Goal: Task Accomplishment & Management: Complete application form

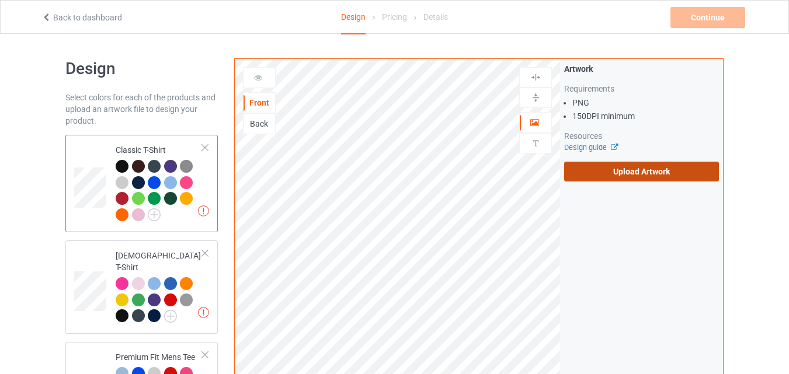
click at [590, 178] on label "Upload Artwork" at bounding box center [641, 172] width 155 height 20
click at [0, 0] on input "Upload Artwork" at bounding box center [0, 0] width 0 height 0
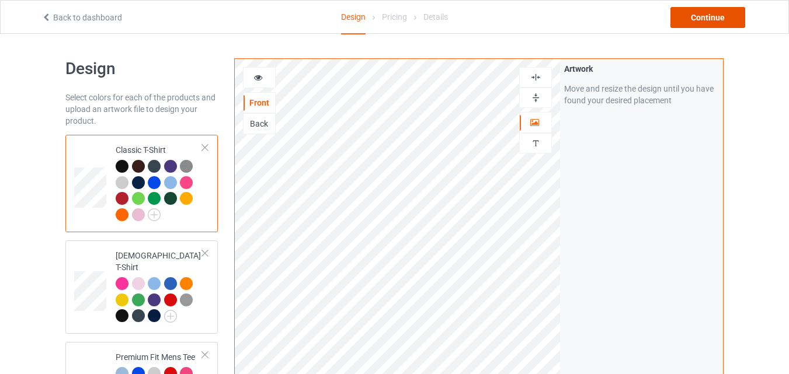
click at [714, 26] on div "Continue" at bounding box center [707, 17] width 75 height 21
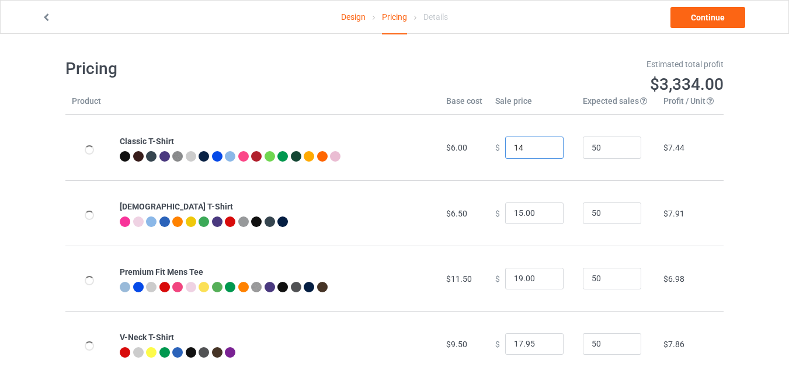
click at [542, 145] on input "14" at bounding box center [534, 148] width 58 height 22
click at [542, 145] on input "15" at bounding box center [534, 148] width 58 height 22
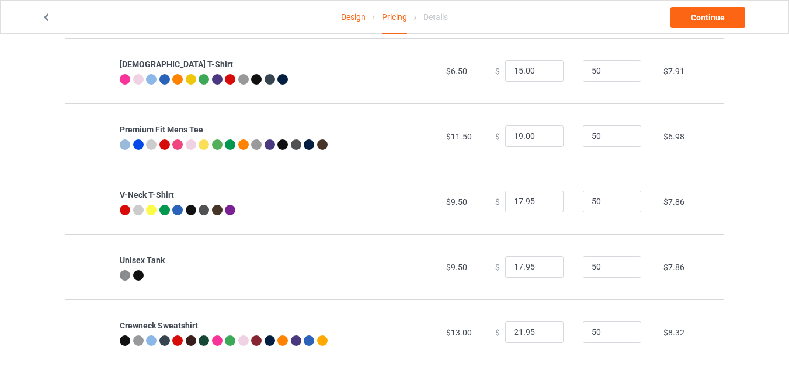
scroll to position [145, 0]
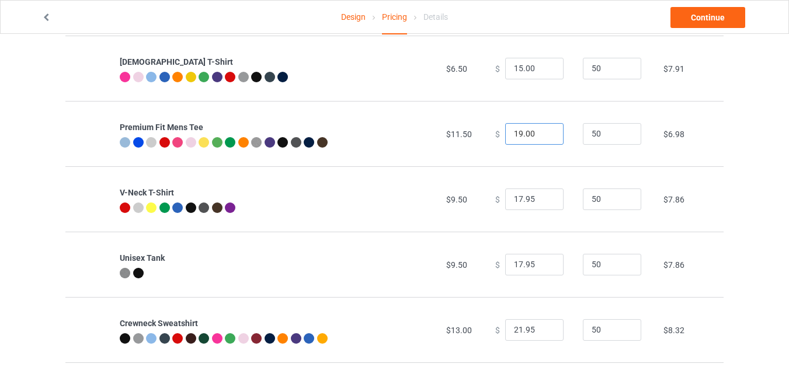
type input "15.00"
click at [543, 130] on input "20" at bounding box center [534, 134] width 58 height 22
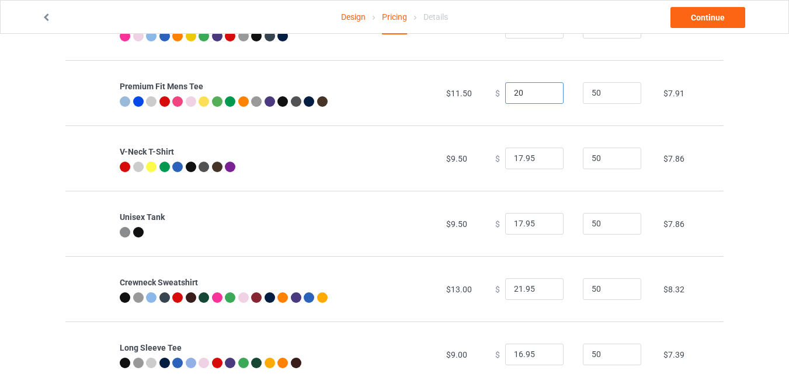
scroll to position [190, 0]
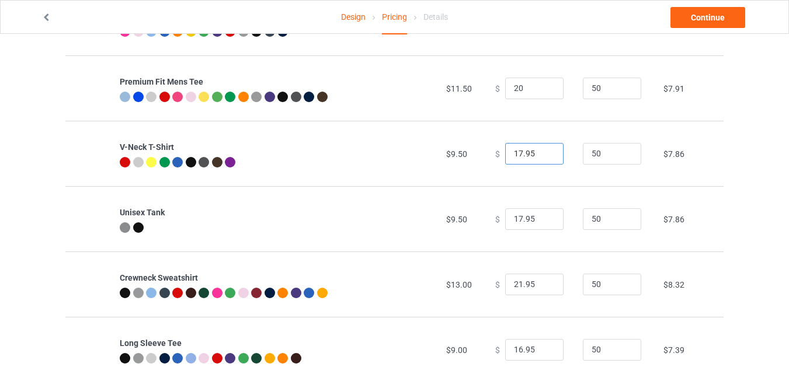
type input "20.00"
type input "18.95"
click at [542, 151] on input "18.95" at bounding box center [534, 154] width 58 height 22
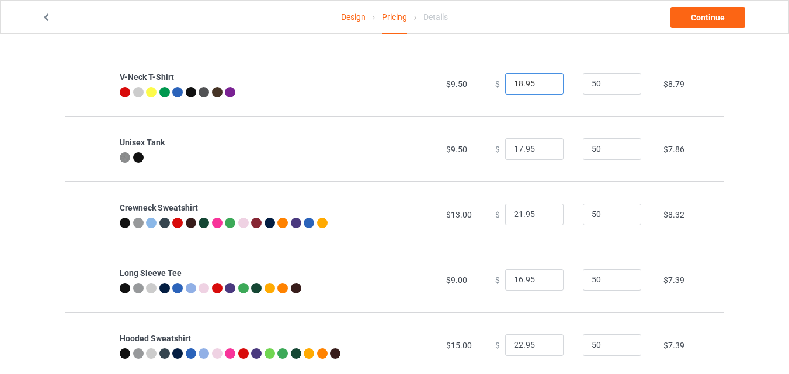
scroll to position [264, 0]
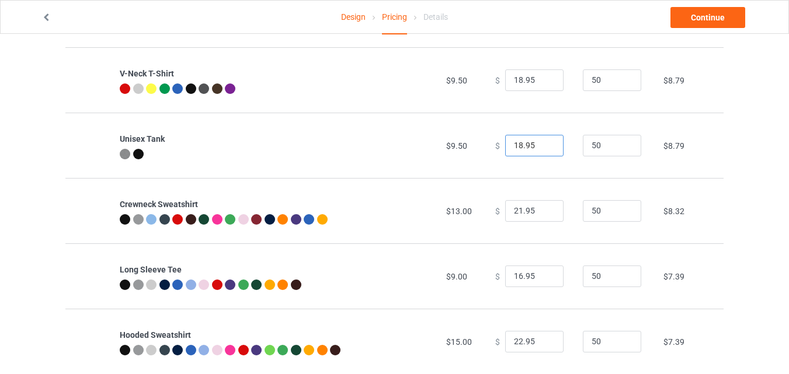
type input "18.95"
click at [543, 142] on input "18.95" at bounding box center [534, 146] width 58 height 22
type input "22.95"
click at [543, 210] on input "22.95" at bounding box center [534, 211] width 58 height 22
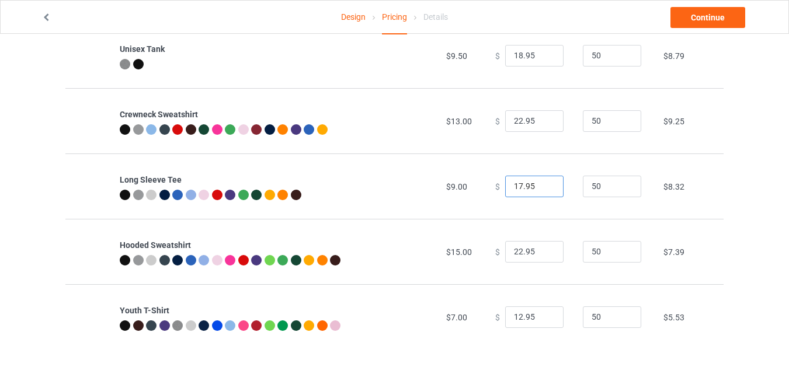
type input "17.95"
click at [543, 182] on input "17.95" at bounding box center [534, 187] width 58 height 22
click at [545, 248] on input "23.95" at bounding box center [534, 252] width 58 height 22
click at [545, 248] on input "24.95" at bounding box center [534, 252] width 58 height 22
click at [523, 249] on input "24.95" at bounding box center [534, 252] width 58 height 22
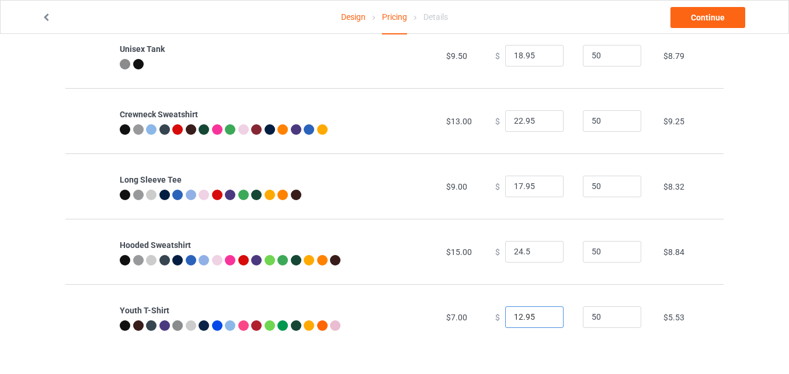
type input "24.50"
click at [543, 312] on input "12.95" at bounding box center [534, 317] width 58 height 22
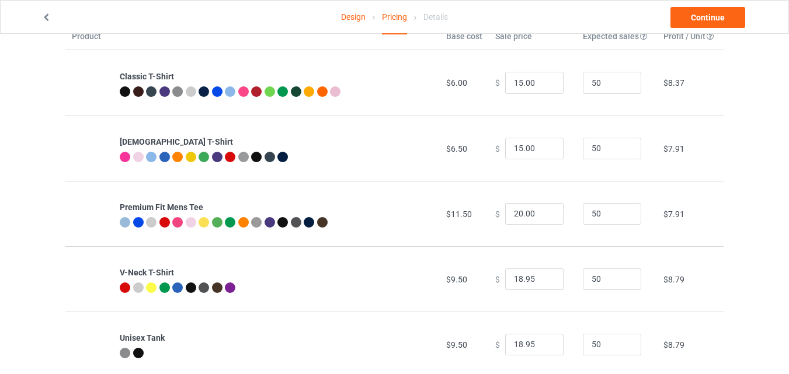
scroll to position [51, 0]
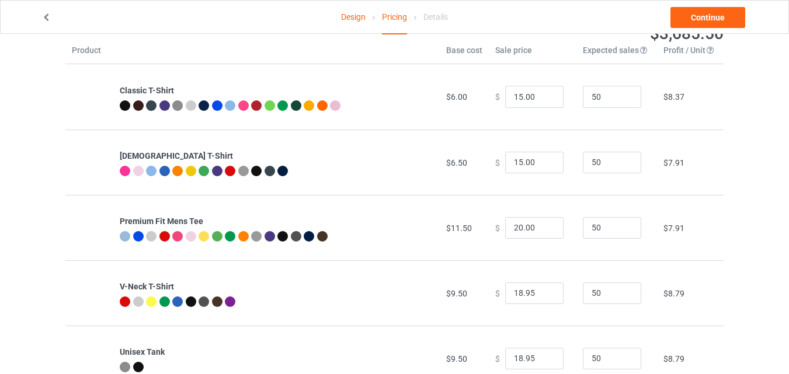
click at [706, 29] on div "Design Pricing Details Continue" at bounding box center [394, 17] width 722 height 33
click at [712, 14] on link "Continue" at bounding box center [707, 17] width 75 height 21
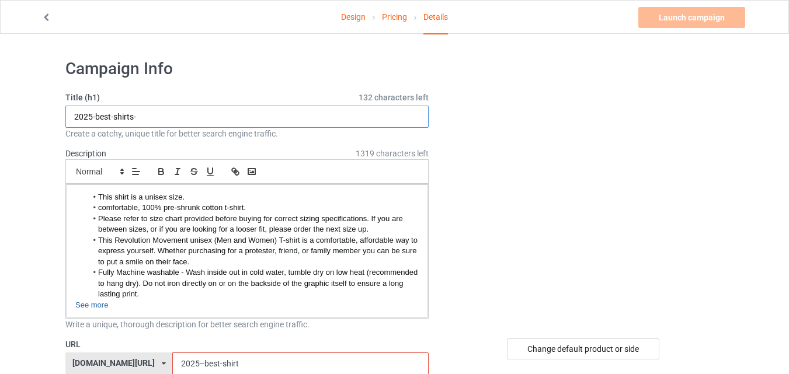
drag, startPoint x: 94, startPoint y: 114, endPoint x: 59, endPoint y: 120, distance: 35.5
drag, startPoint x: 91, startPoint y: 115, endPoint x: 73, endPoint y: 117, distance: 18.2
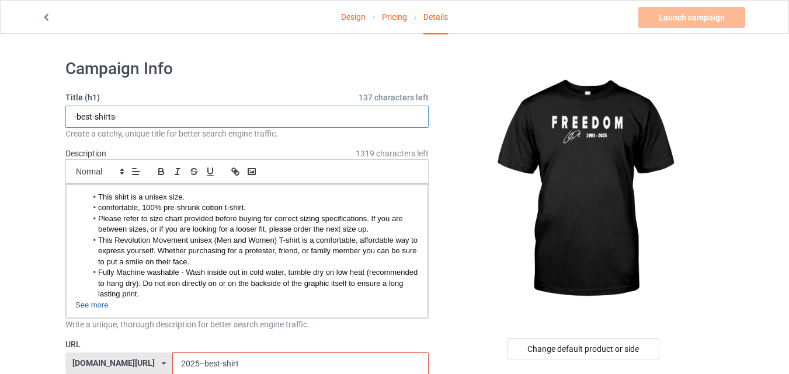
click at [73, 117] on input "-best-shirts-" at bounding box center [246, 117] width 363 height 22
paste input "https://www.clothiina.com/2025best-shirt-"
drag, startPoint x: 229, startPoint y: 117, endPoint x: 53, endPoint y: 128, distance: 177.2
click at [73, 116] on input "-shirts-" at bounding box center [246, 117] width 363 height 22
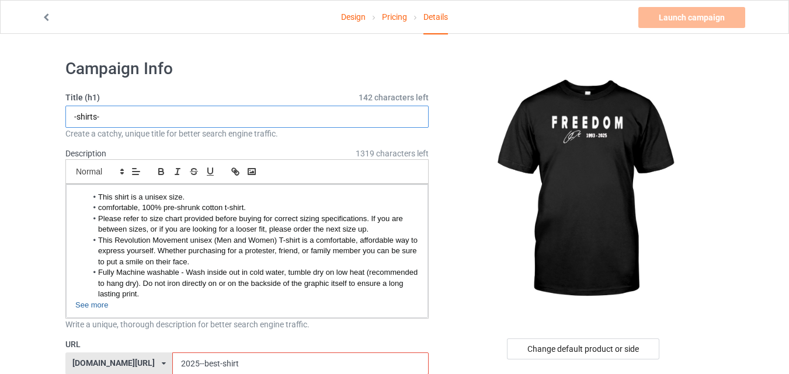
paste input "CHARLIE-KIRK"
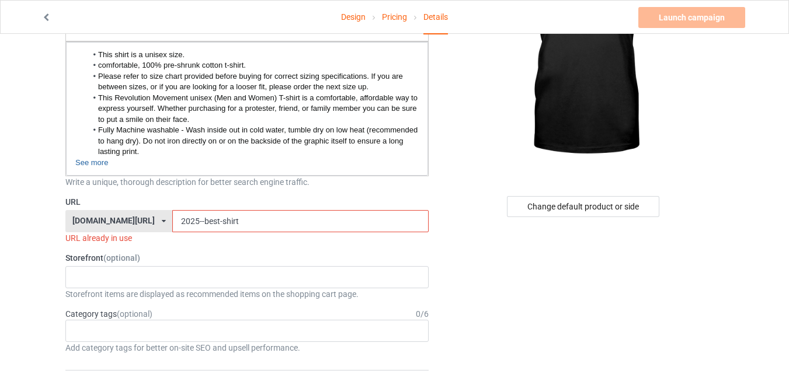
scroll to position [194, 0]
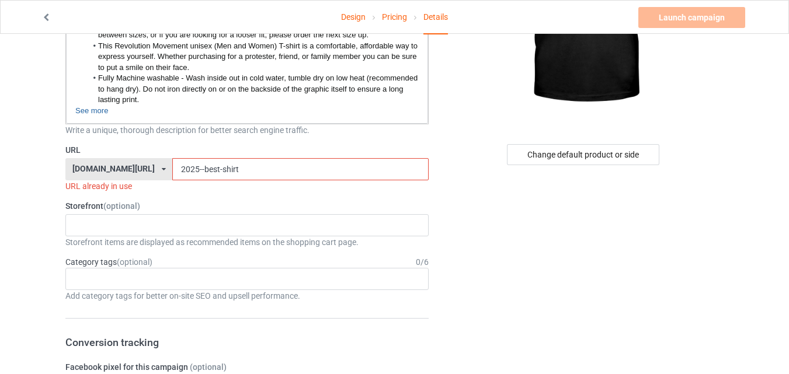
type input "CHARLIE-KIRK-shirts-"
click at [174, 169] on input "2025--best-shirt" at bounding box center [300, 169] width 256 height 22
click at [172, 170] on input "2025--best-shirt" at bounding box center [300, 169] width 256 height 22
paste input "CHARLIE-KIRK"
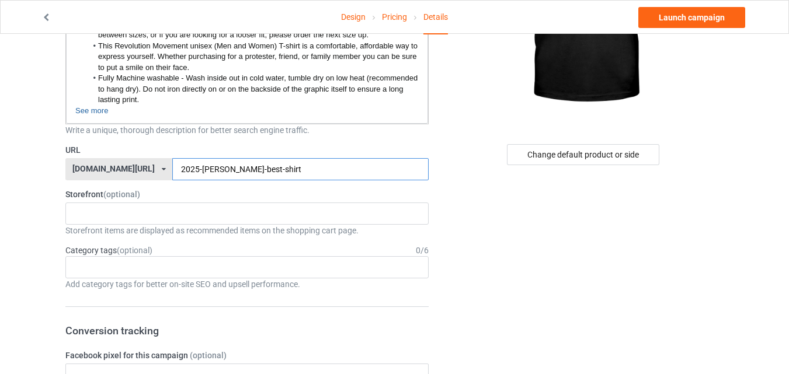
drag, startPoint x: 170, startPoint y: 169, endPoint x: 148, endPoint y: 170, distance: 22.8
click at [172, 170] on input "2025-CHARLIE-KIRK-best-shirt" at bounding box center [300, 169] width 256 height 22
drag, startPoint x: 226, startPoint y: 168, endPoint x: 210, endPoint y: 168, distance: 15.8
click at [210, 168] on input "-CHARLIE-KIRK-best-shirt" at bounding box center [300, 169] width 256 height 22
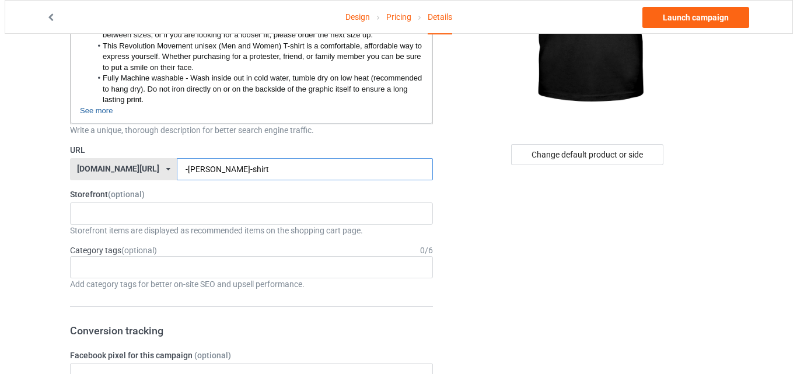
scroll to position [0, 0]
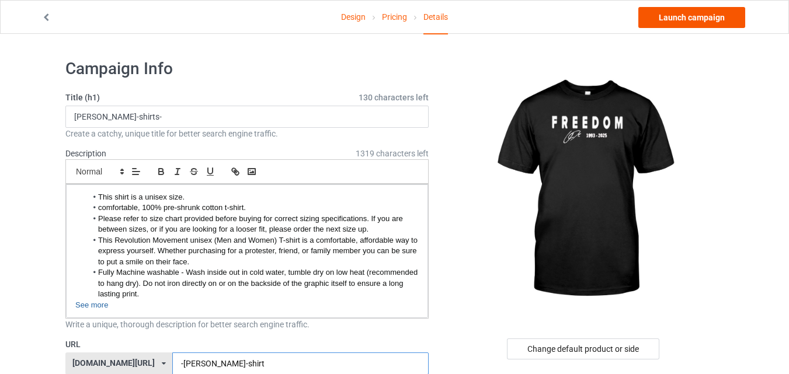
type input "-CHARLIE-KIRK-shirt"
click at [683, 20] on link "Launch campaign" at bounding box center [691, 17] width 107 height 21
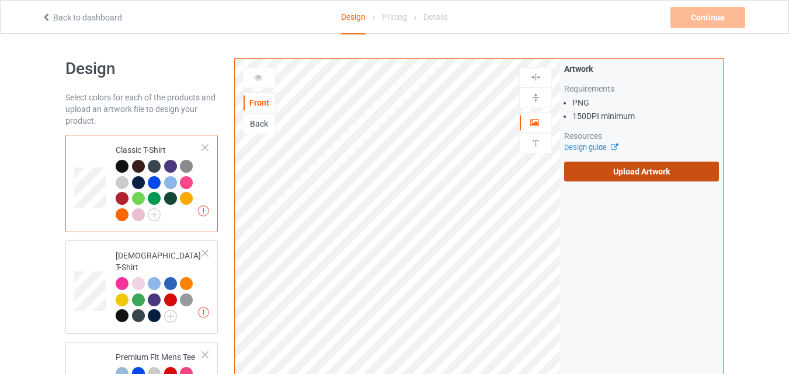
click at [615, 162] on label "Upload Artwork" at bounding box center [641, 172] width 155 height 20
click at [0, 0] on input "Upload Artwork" at bounding box center [0, 0] width 0 height 0
click at [578, 164] on label "Upload Artwork" at bounding box center [641, 172] width 155 height 20
click at [0, 0] on input "Upload Artwork" at bounding box center [0, 0] width 0 height 0
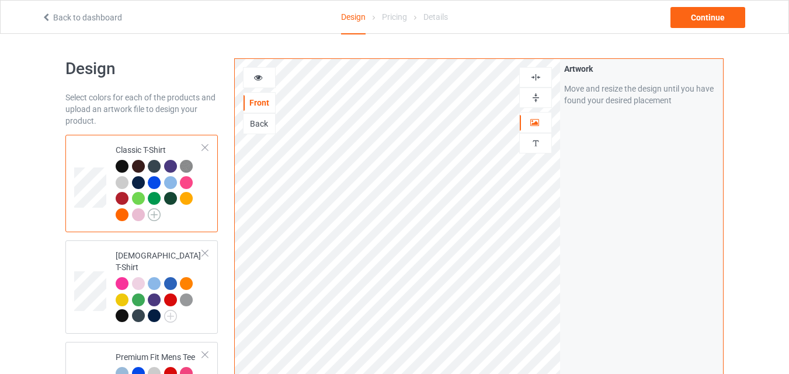
click at [153, 214] on img at bounding box center [154, 214] width 13 height 13
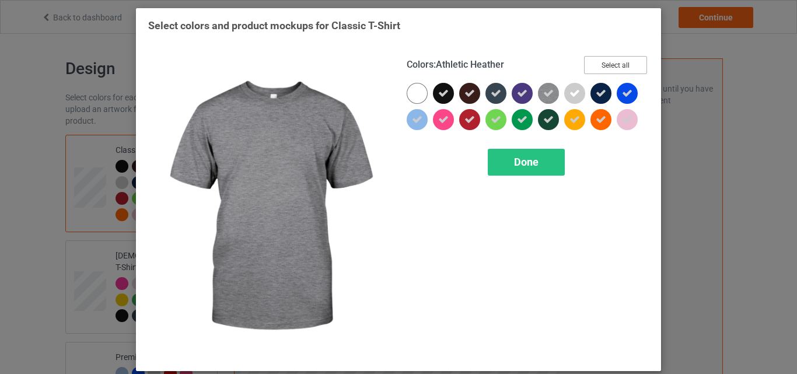
click at [600, 68] on button "Select all" at bounding box center [615, 65] width 63 height 18
click at [600, 68] on button "Reset to Default" at bounding box center [605, 65] width 85 height 18
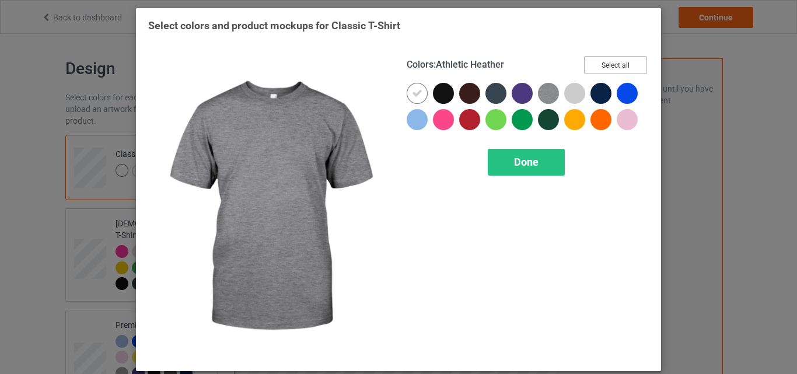
click at [600, 68] on button "Select all" at bounding box center [615, 65] width 63 height 18
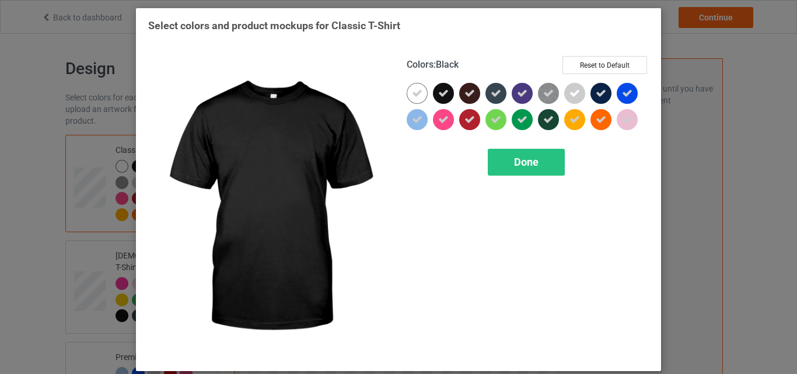
click at [446, 92] on div at bounding box center [443, 93] width 21 height 21
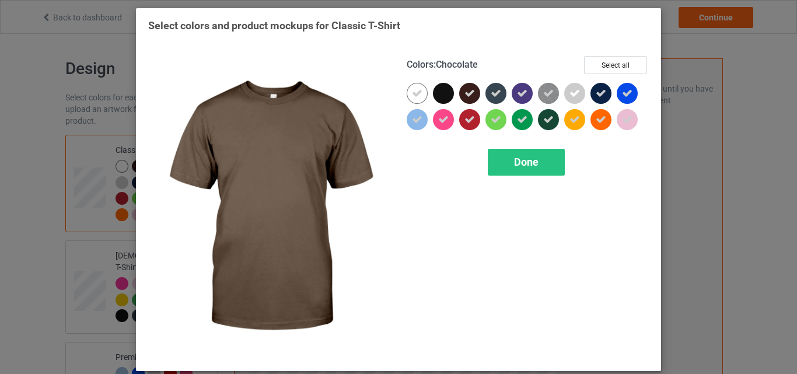
click at [466, 102] on div at bounding box center [469, 93] width 21 height 21
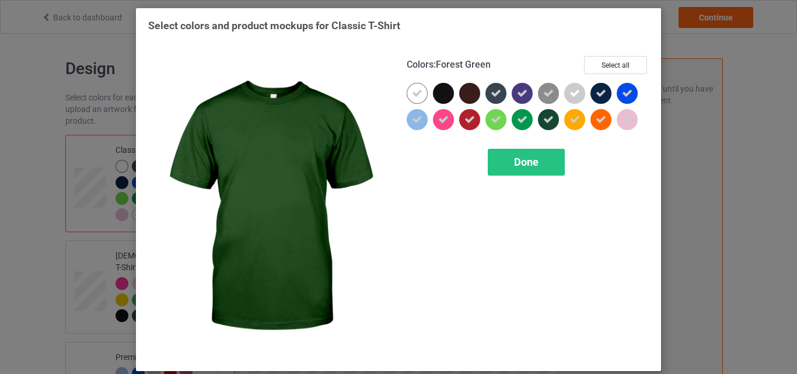
click at [545, 120] on icon at bounding box center [548, 119] width 11 height 11
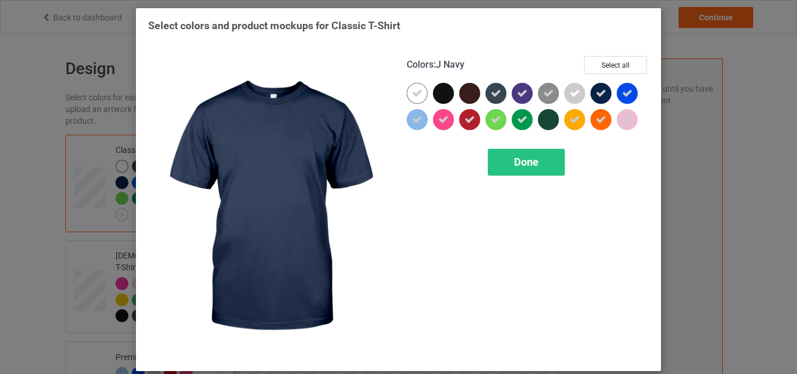
click at [609, 93] on div at bounding box center [604, 96] width 26 height 26
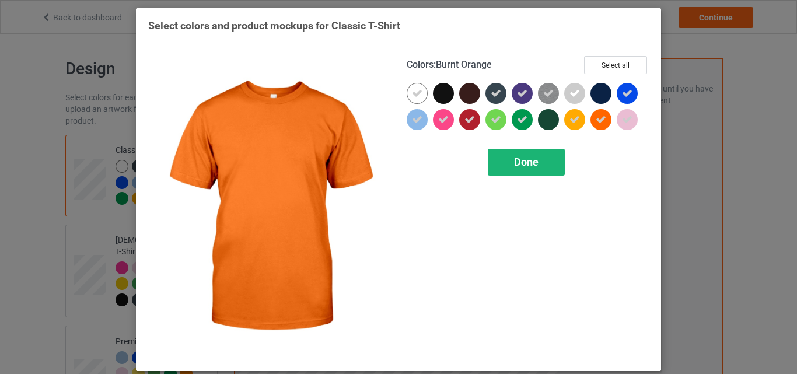
click at [534, 165] on span "Done" at bounding box center [526, 162] width 25 height 12
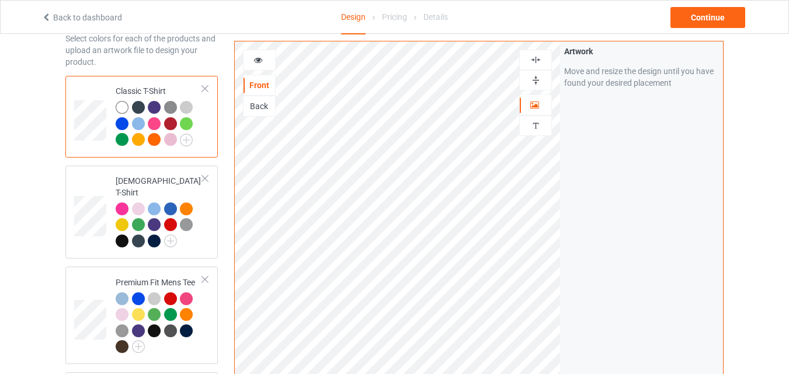
scroll to position [61, 0]
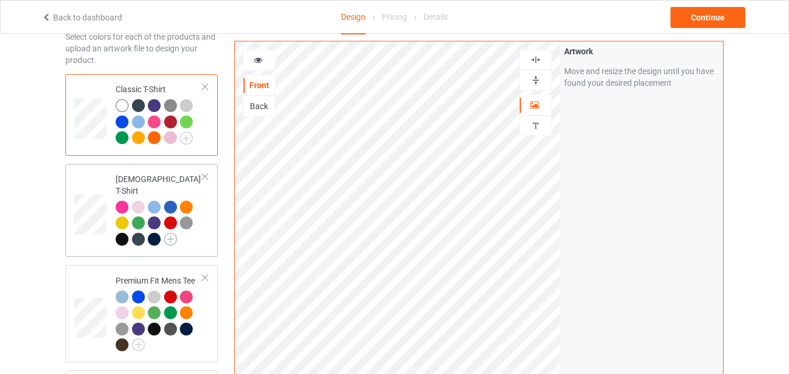
click at [171, 233] on img at bounding box center [170, 239] width 13 height 13
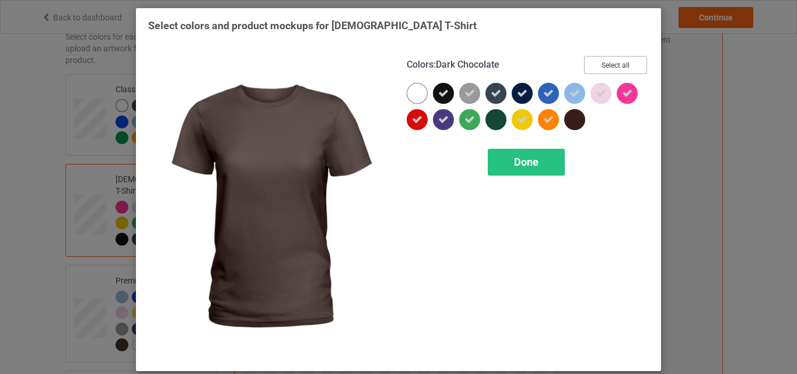
click at [623, 60] on button "Select all" at bounding box center [615, 65] width 63 height 18
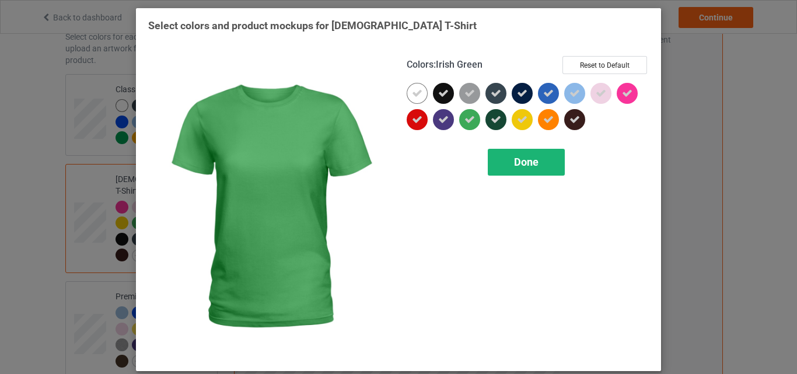
click at [517, 162] on span "Done" at bounding box center [526, 162] width 25 height 12
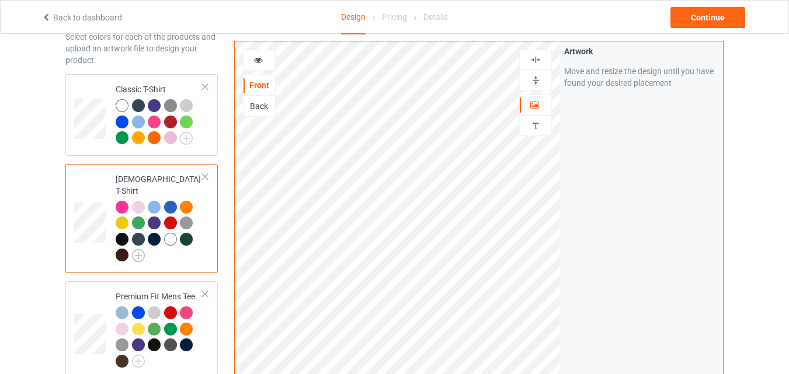
click at [137, 249] on img at bounding box center [138, 255] width 13 height 13
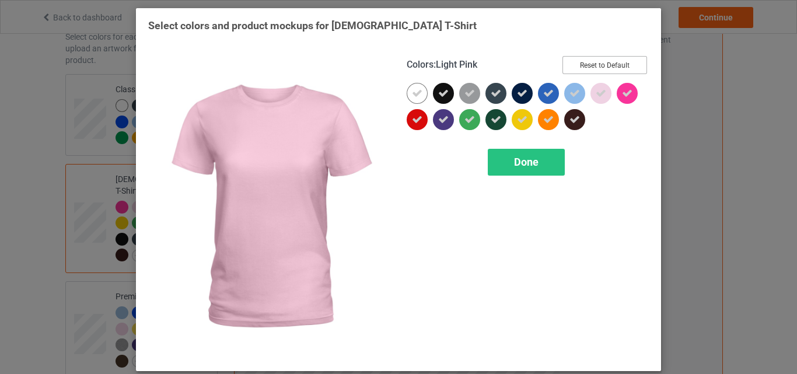
click at [602, 68] on button "Reset to Default" at bounding box center [605, 65] width 85 height 18
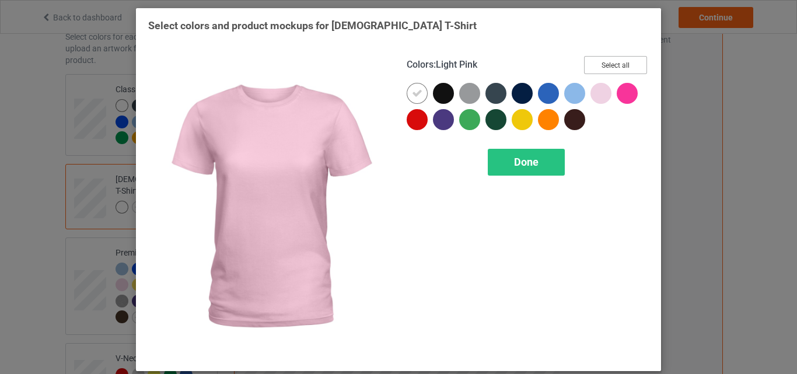
click at [602, 68] on button "Select all" at bounding box center [615, 65] width 63 height 18
click at [602, 68] on button "Reset to Default" at bounding box center [605, 65] width 85 height 18
click at [602, 68] on button "Select all" at bounding box center [615, 65] width 63 height 18
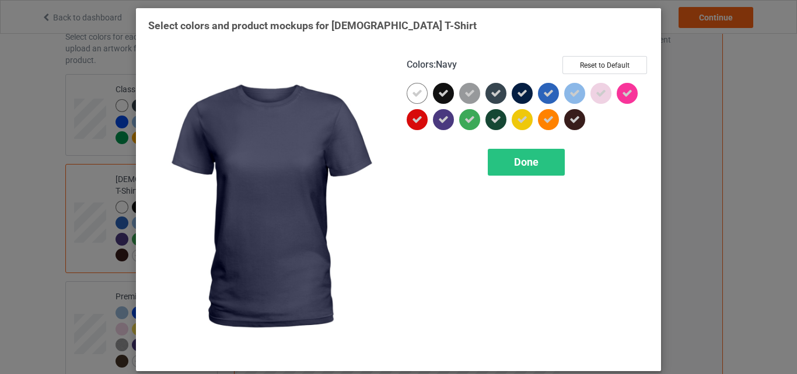
drag, startPoint x: 442, startPoint y: 96, endPoint x: 525, endPoint y: 92, distance: 83.0
click at [525, 92] on div at bounding box center [528, 109] width 242 height 53
click at [525, 92] on div at bounding box center [522, 93] width 21 height 21
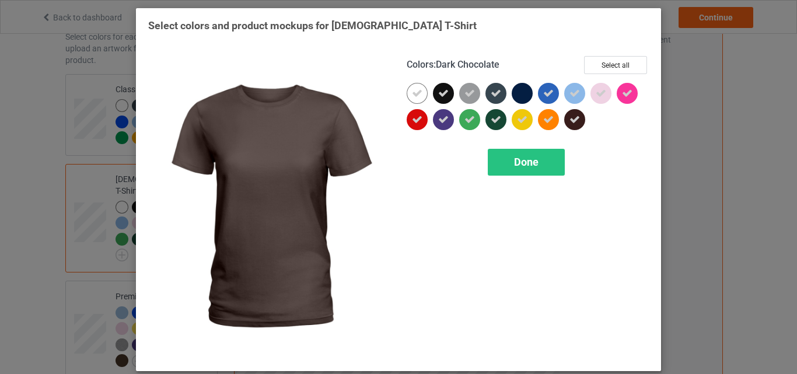
click at [573, 121] on icon at bounding box center [575, 119] width 11 height 11
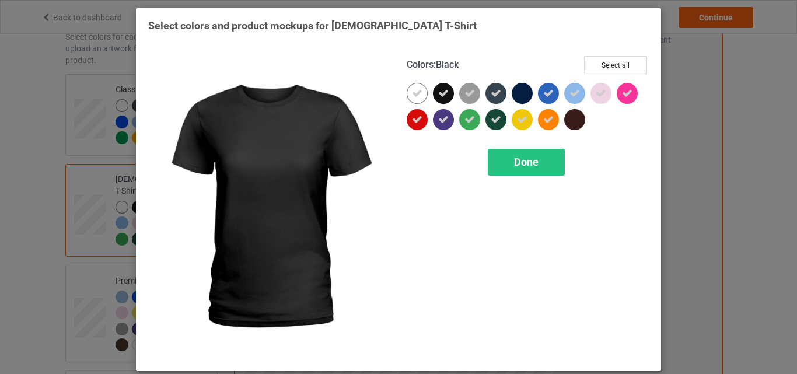
click at [444, 90] on icon at bounding box center [443, 93] width 11 height 11
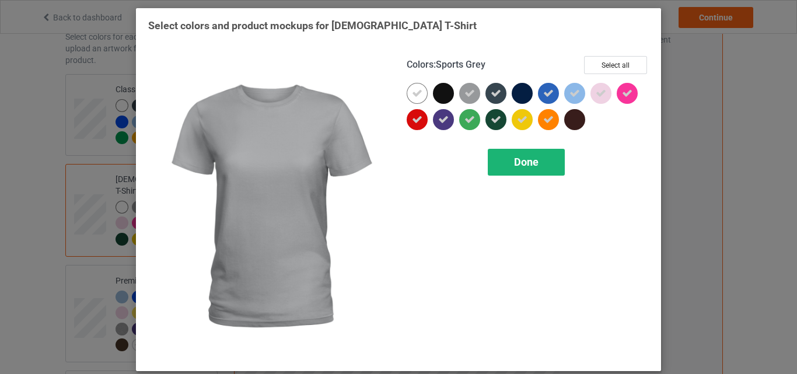
click at [510, 152] on div "Done" at bounding box center [526, 162] width 77 height 27
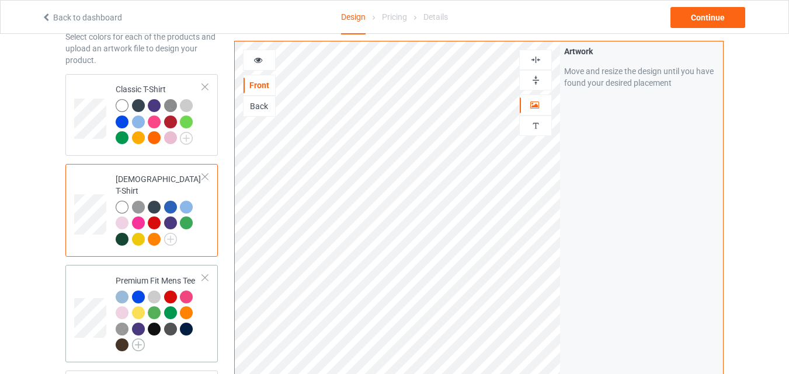
click at [142, 339] on img at bounding box center [138, 345] width 13 height 13
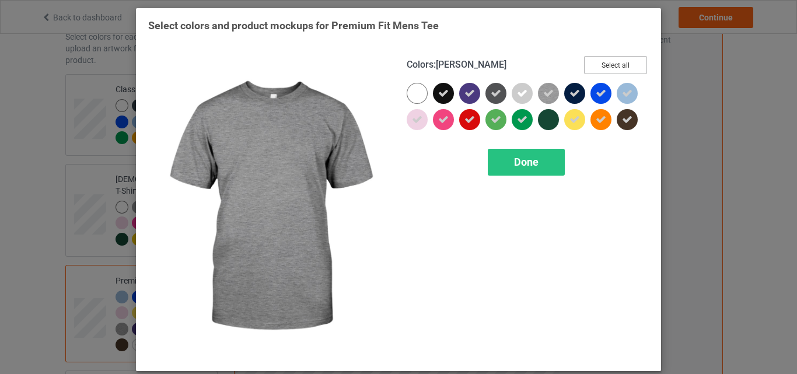
click at [607, 69] on button "Select all" at bounding box center [615, 65] width 63 height 18
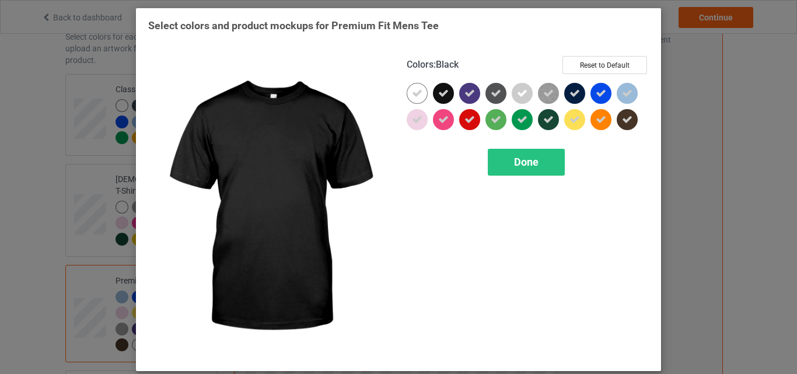
click at [442, 95] on icon at bounding box center [443, 93] width 11 height 11
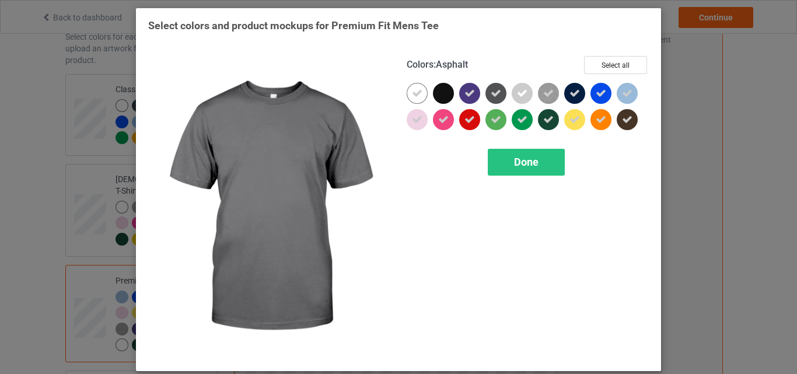
click at [491, 97] on icon at bounding box center [496, 93] width 11 height 11
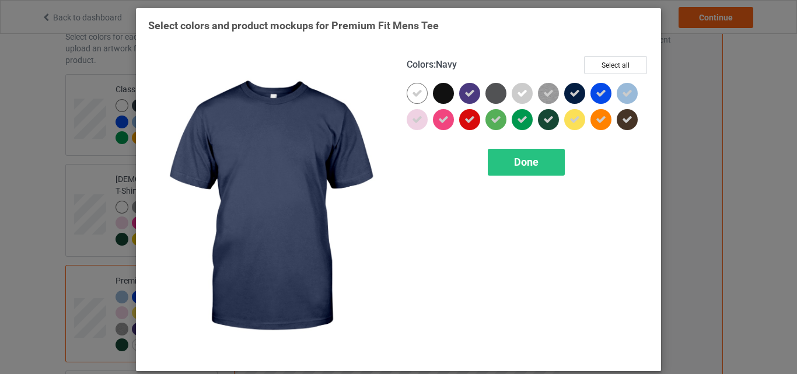
click at [570, 90] on icon at bounding box center [575, 93] width 11 height 11
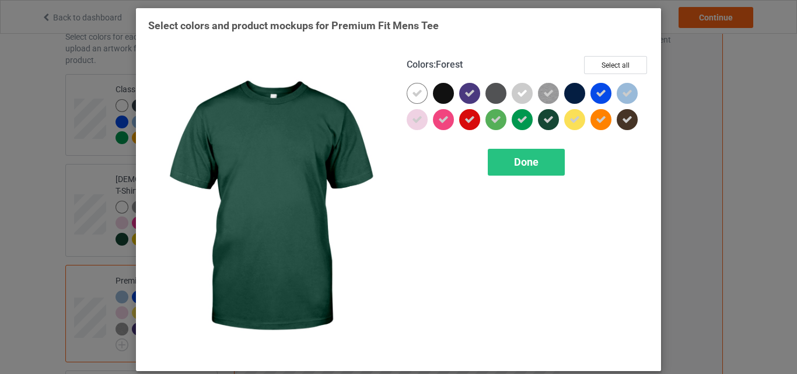
click at [543, 122] on icon at bounding box center [548, 119] width 11 height 11
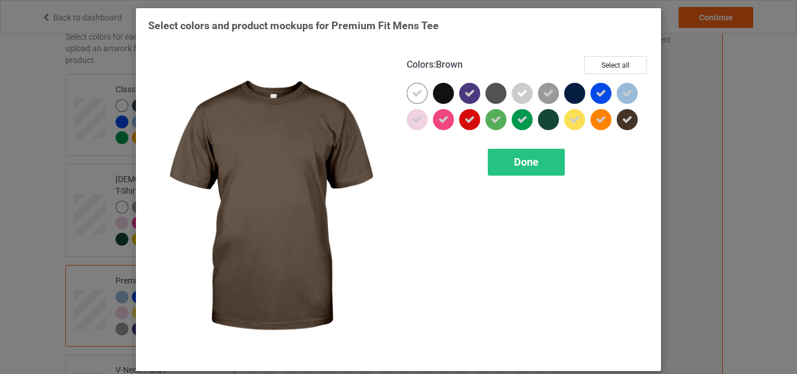
click at [629, 116] on div at bounding box center [627, 119] width 21 height 21
click at [529, 172] on div "Done" at bounding box center [526, 162] width 77 height 27
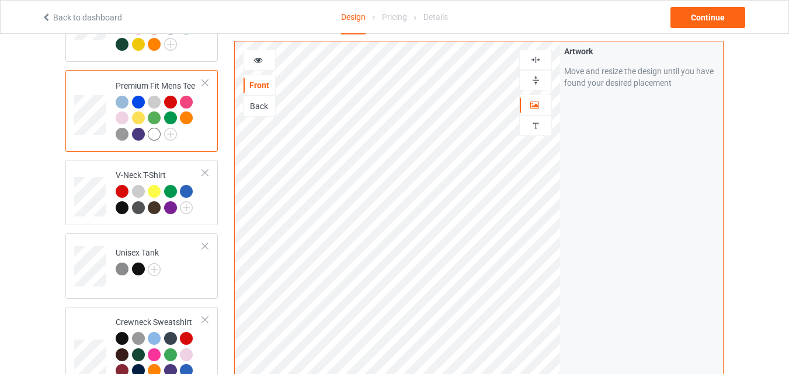
scroll to position [267, 0]
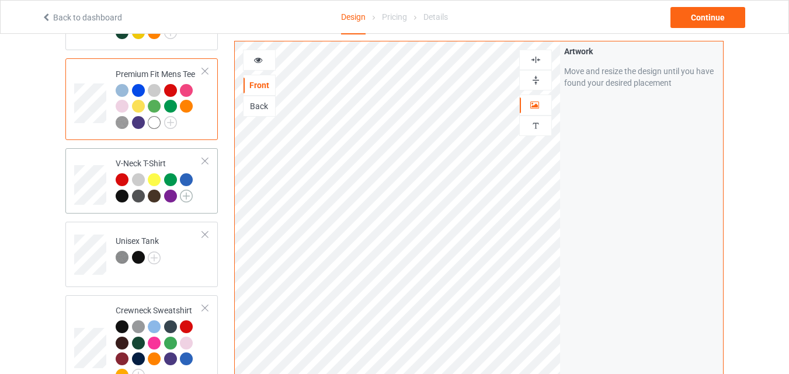
click at [190, 190] on img at bounding box center [186, 196] width 13 height 13
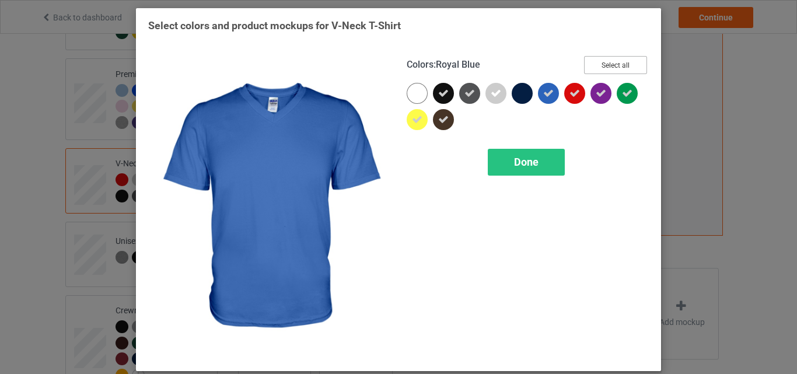
click at [611, 58] on button "Select all" at bounding box center [615, 65] width 63 height 18
click at [611, 58] on button "Reset to Default" at bounding box center [605, 65] width 85 height 18
click at [611, 58] on button "Select all" at bounding box center [615, 65] width 63 height 18
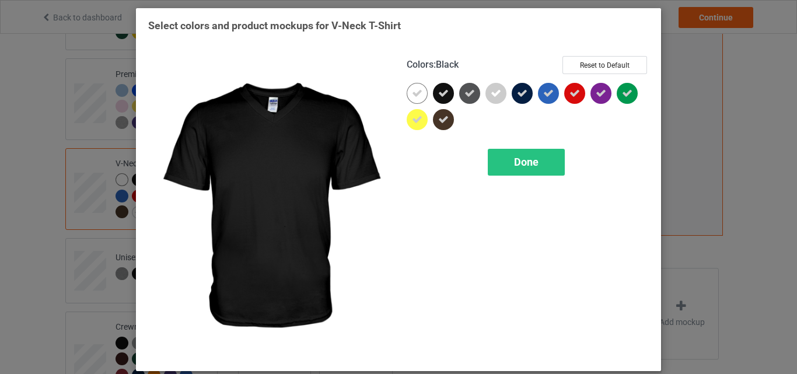
drag, startPoint x: 446, startPoint y: 83, endPoint x: 462, endPoint y: 92, distance: 18.3
click at [462, 92] on div at bounding box center [528, 109] width 242 height 53
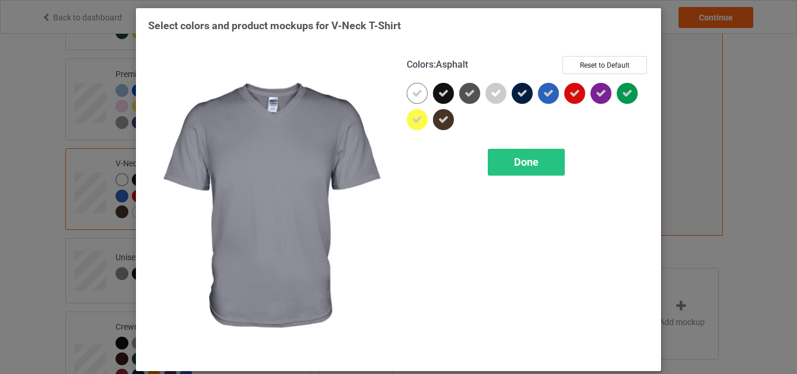
click at [465, 92] on icon at bounding box center [470, 93] width 11 height 11
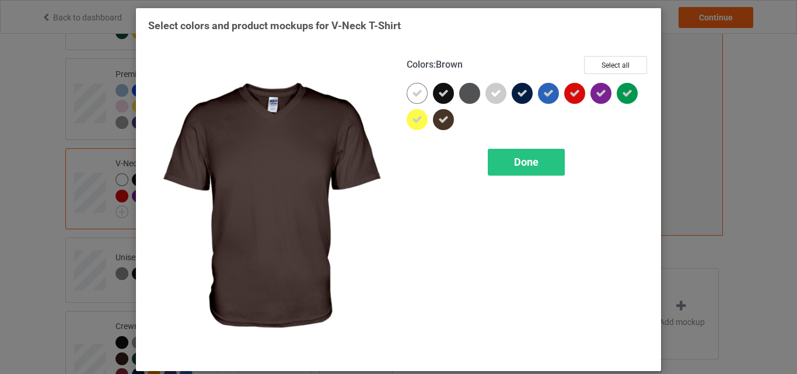
click at [444, 111] on div at bounding box center [443, 119] width 21 height 21
click at [443, 80] on div "Colors : Brown Select all" at bounding box center [528, 69] width 242 height 27
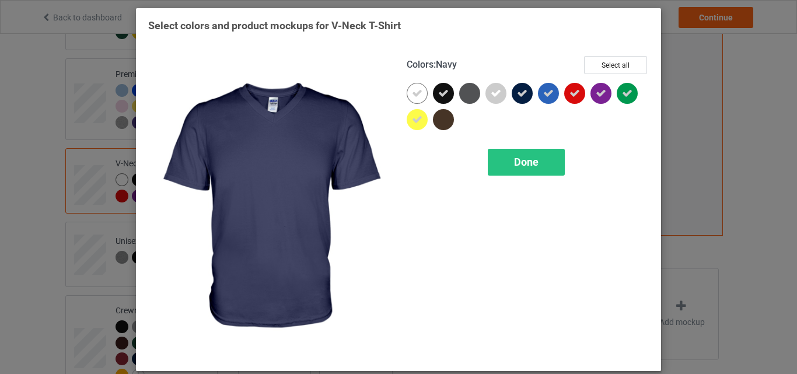
click at [527, 97] on div at bounding box center [522, 93] width 21 height 21
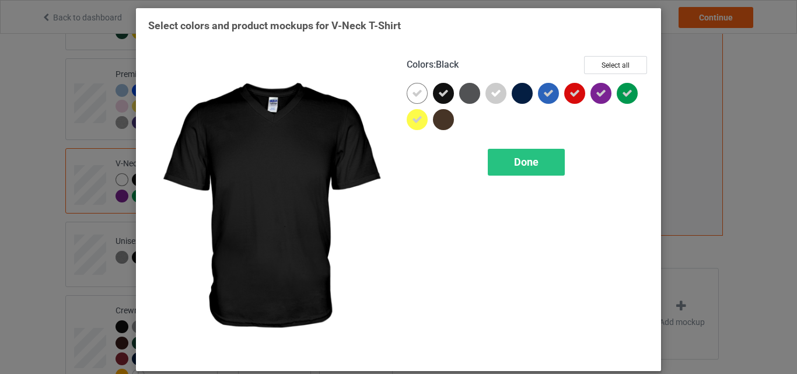
click at [443, 95] on icon at bounding box center [443, 93] width 11 height 11
click at [514, 161] on span "Done" at bounding box center [526, 162] width 25 height 12
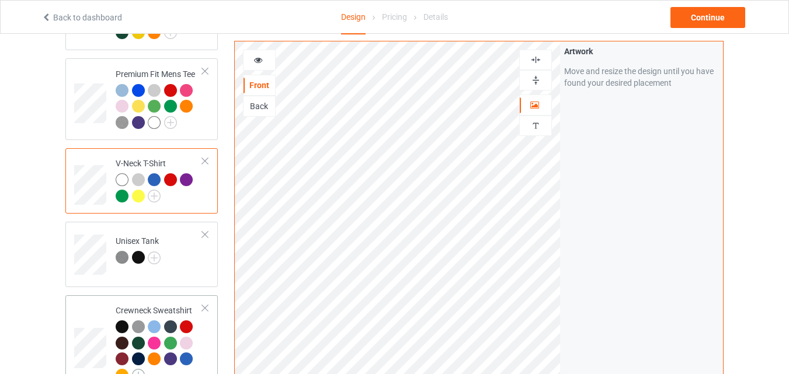
click at [141, 369] on img at bounding box center [138, 375] width 13 height 13
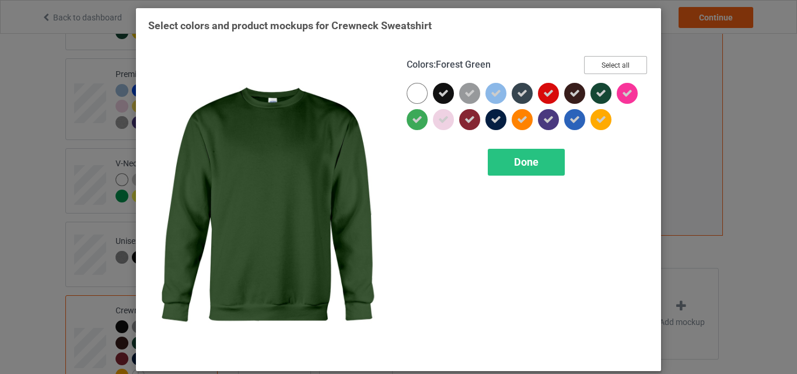
click at [616, 66] on button "Select all" at bounding box center [615, 65] width 63 height 18
click at [590, 65] on button "Reset to Default" at bounding box center [605, 65] width 85 height 18
click at [590, 65] on button "Select all" at bounding box center [615, 65] width 63 height 18
click at [596, 91] on icon at bounding box center [601, 93] width 11 height 11
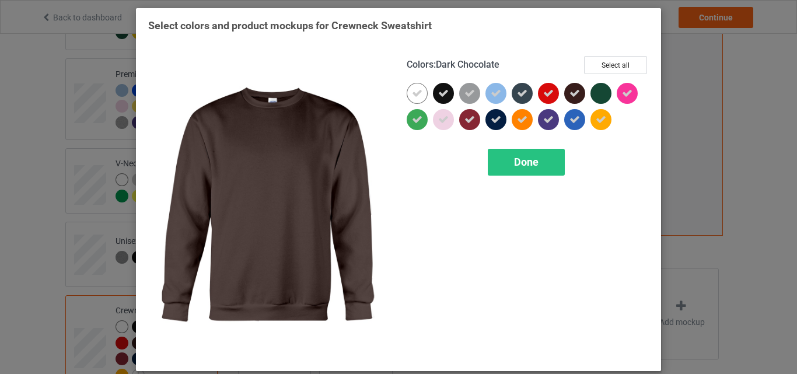
click at [578, 91] on div at bounding box center [574, 93] width 21 height 21
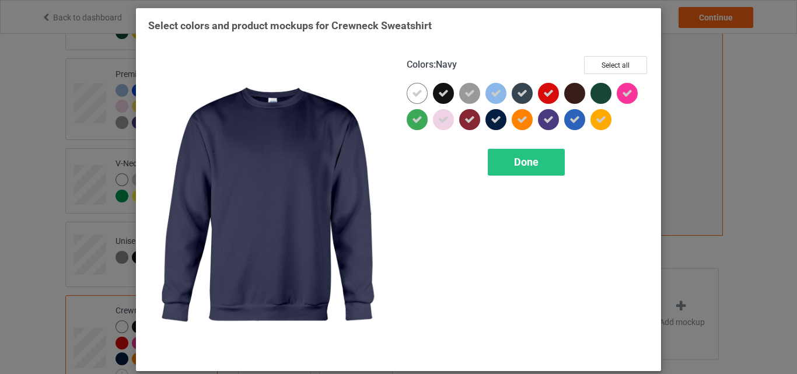
click at [500, 117] on div at bounding box center [496, 119] width 21 height 21
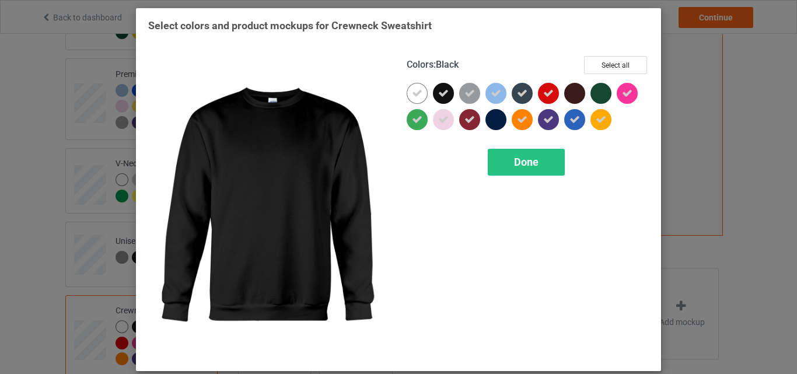
click at [437, 87] on div at bounding box center [443, 93] width 21 height 21
click at [507, 156] on div "Done" at bounding box center [526, 162] width 77 height 27
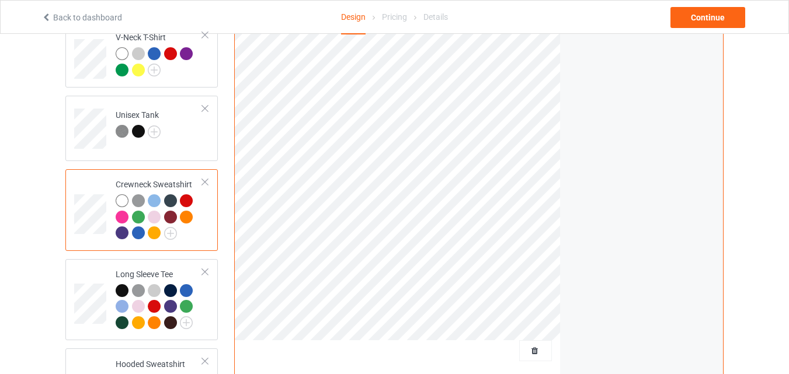
scroll to position [414, 0]
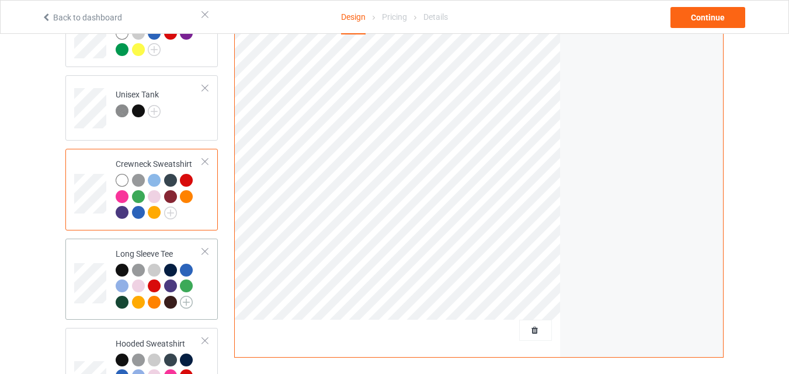
click at [187, 297] on img at bounding box center [186, 302] width 13 height 13
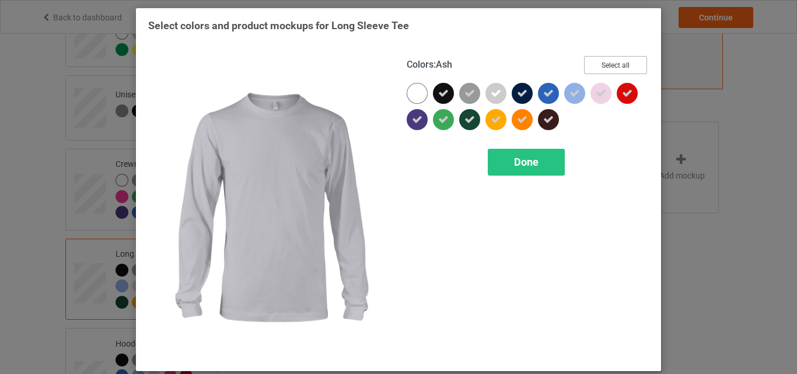
click at [604, 73] on button "Select all" at bounding box center [615, 65] width 63 height 18
click at [604, 73] on button "Reset to Default" at bounding box center [605, 65] width 85 height 18
click at [604, 73] on button "Select all" at bounding box center [615, 65] width 63 height 18
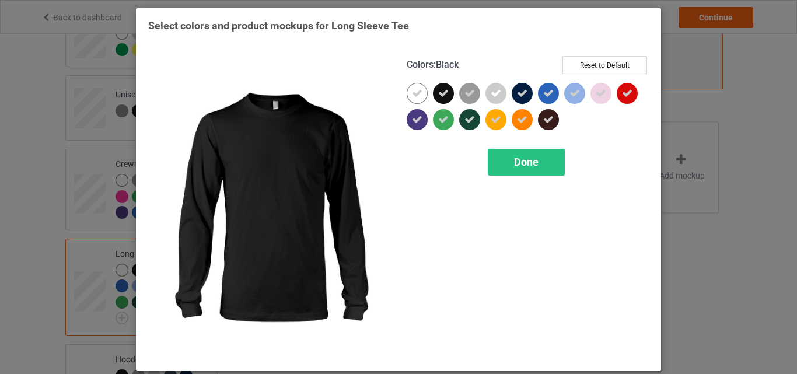
click at [441, 97] on icon at bounding box center [443, 93] width 11 height 11
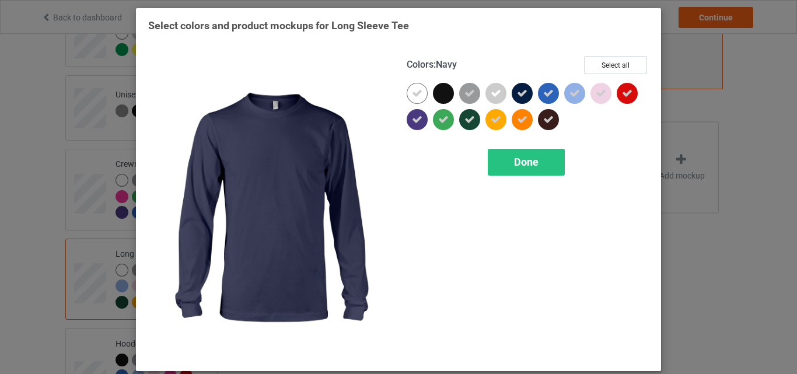
click at [518, 93] on icon at bounding box center [522, 93] width 11 height 11
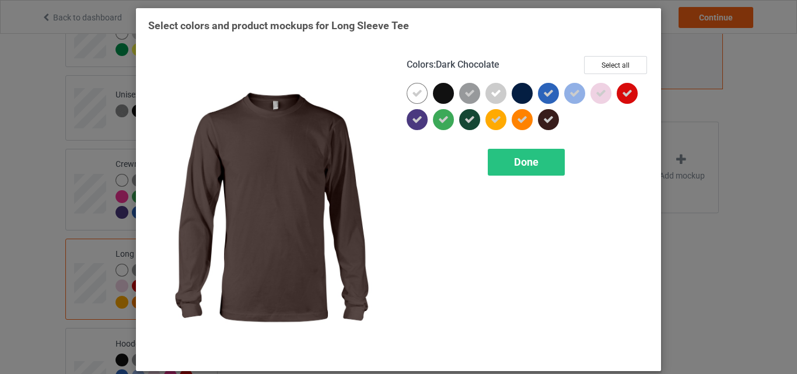
click at [543, 121] on icon at bounding box center [548, 119] width 11 height 11
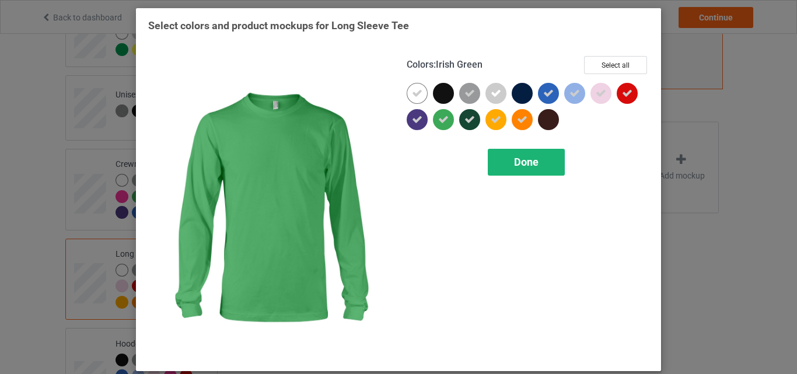
click at [524, 164] on span "Done" at bounding box center [526, 162] width 25 height 12
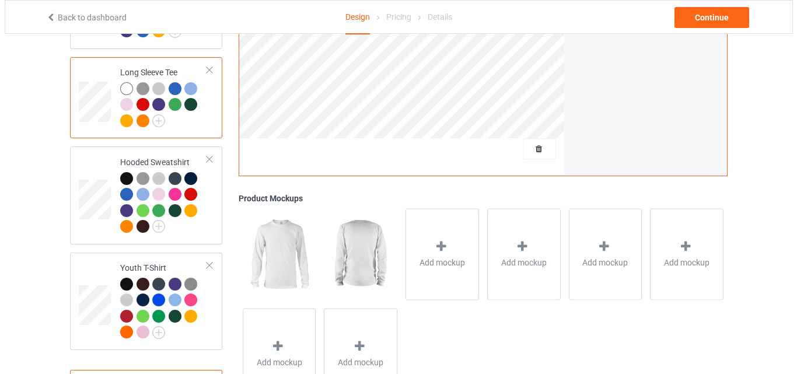
scroll to position [616, 0]
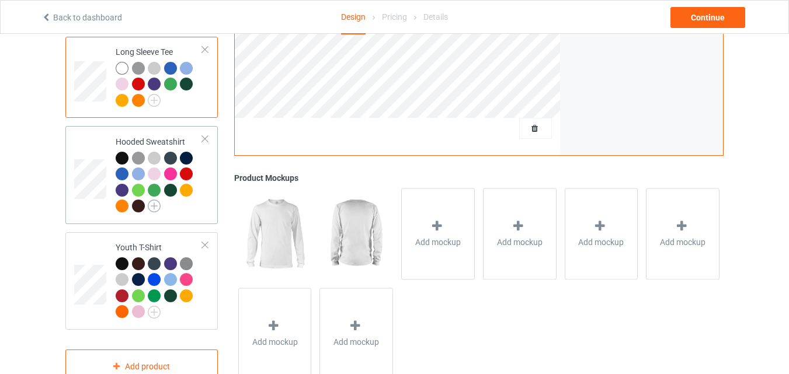
click at [155, 200] on img at bounding box center [154, 206] width 13 height 13
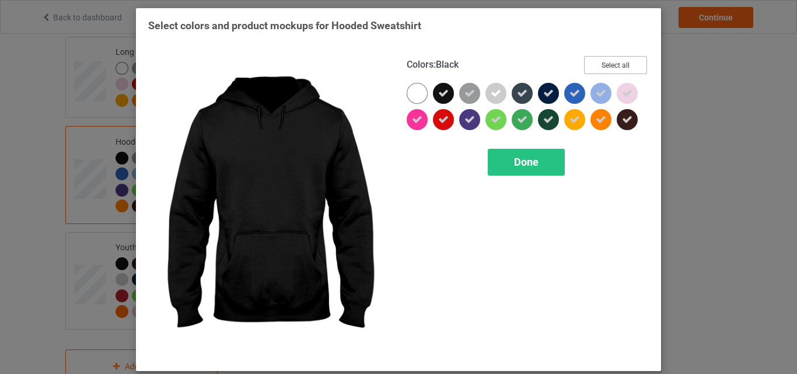
click at [614, 67] on button "Select all" at bounding box center [615, 65] width 63 height 18
click at [614, 67] on button "Reset to Default" at bounding box center [605, 65] width 85 height 18
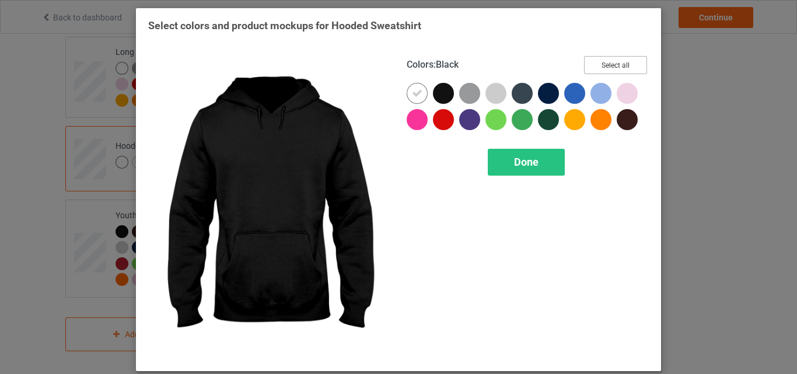
scroll to position [611, 0]
click at [614, 67] on button "Select all" at bounding box center [615, 65] width 63 height 18
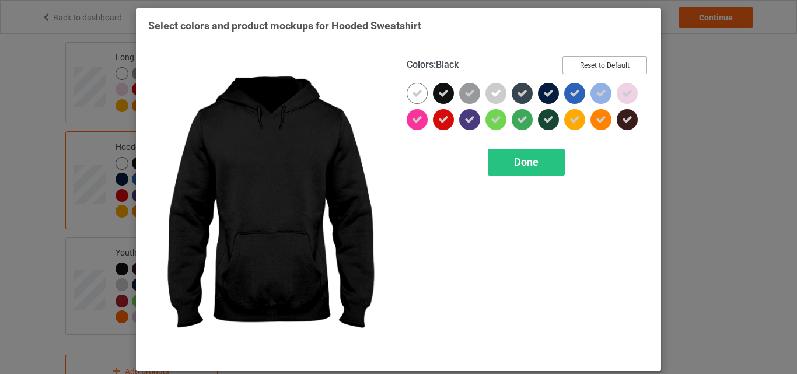
scroll to position [616, 0]
click at [446, 91] on div at bounding box center [443, 93] width 21 height 21
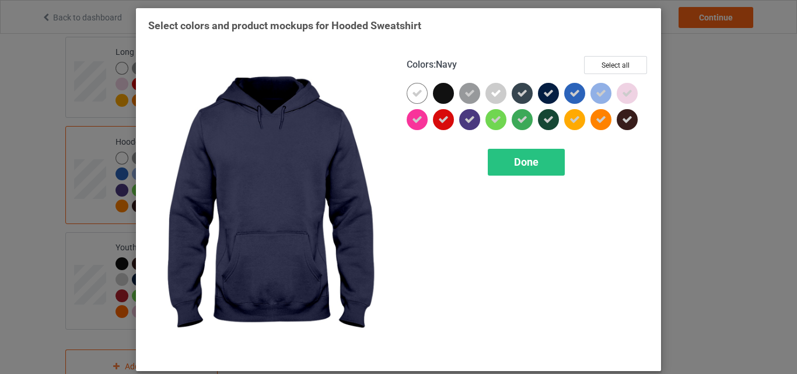
click at [543, 103] on div at bounding box center [548, 93] width 21 height 21
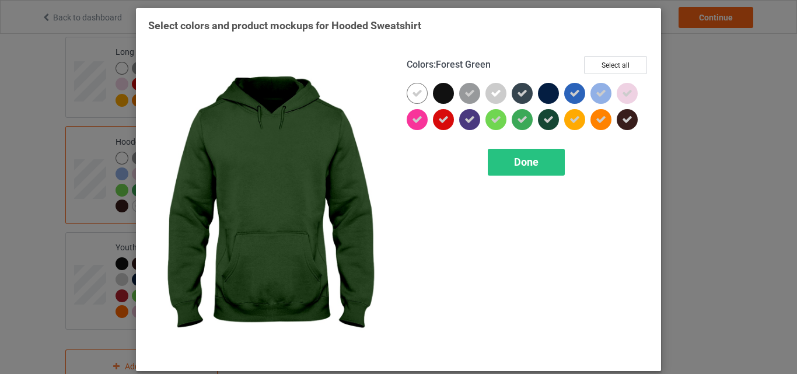
click at [545, 117] on icon at bounding box center [548, 119] width 11 height 11
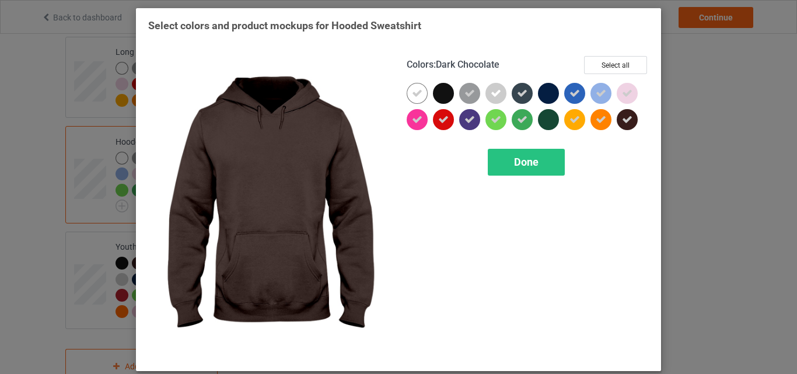
click at [617, 117] on div at bounding box center [627, 119] width 21 height 21
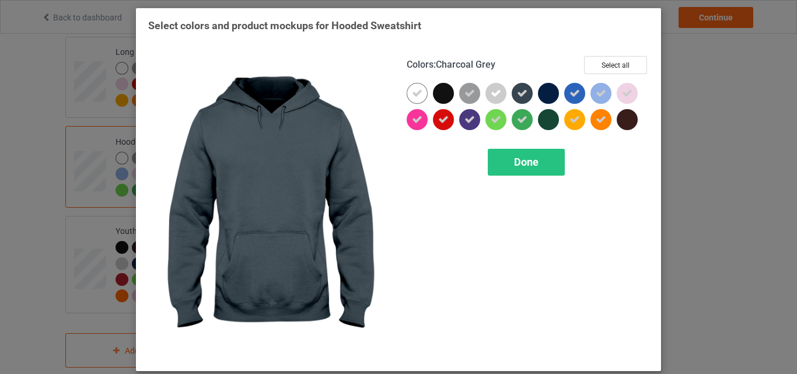
click at [512, 92] on div at bounding box center [522, 93] width 21 height 21
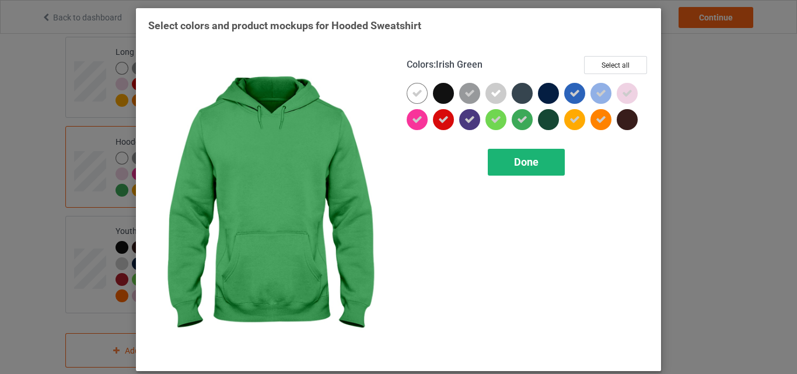
click at [529, 155] on div "Done" at bounding box center [526, 162] width 77 height 27
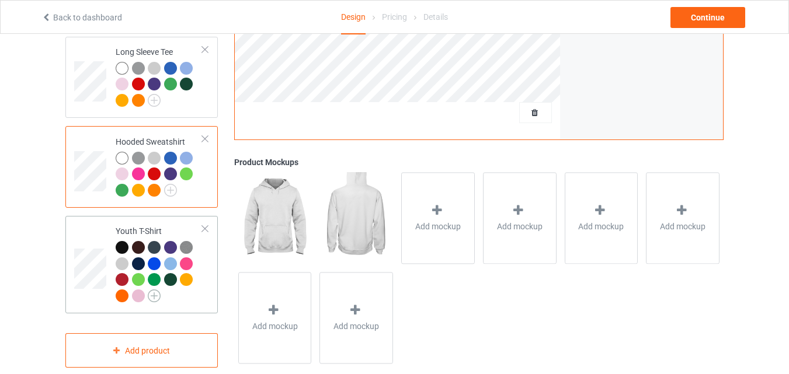
click at [158, 290] on img at bounding box center [154, 296] width 13 height 13
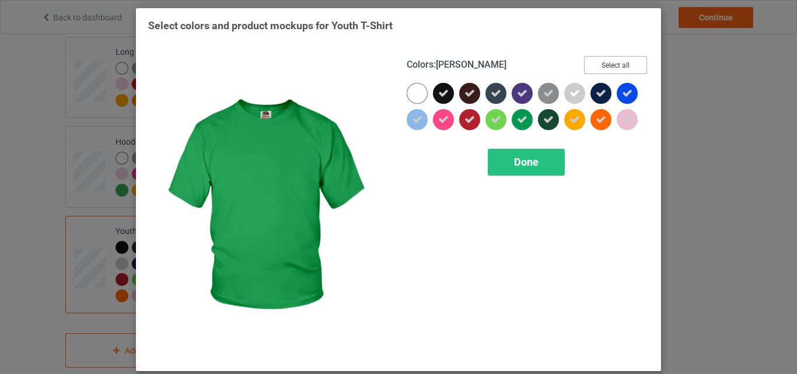
click at [606, 64] on button "Select all" at bounding box center [615, 65] width 63 height 18
click at [606, 64] on button "Reset to Default" at bounding box center [605, 65] width 85 height 18
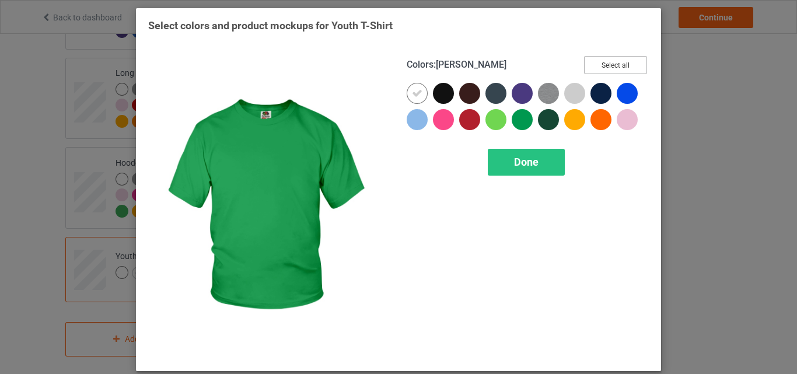
click at [606, 64] on button "Select all" at bounding box center [615, 65] width 63 height 18
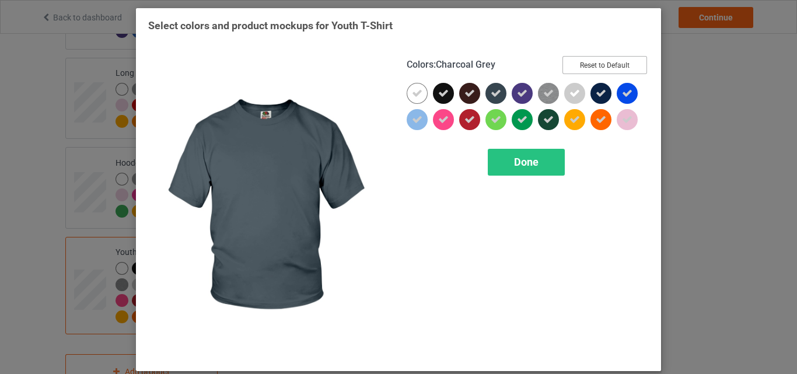
scroll to position [616, 0]
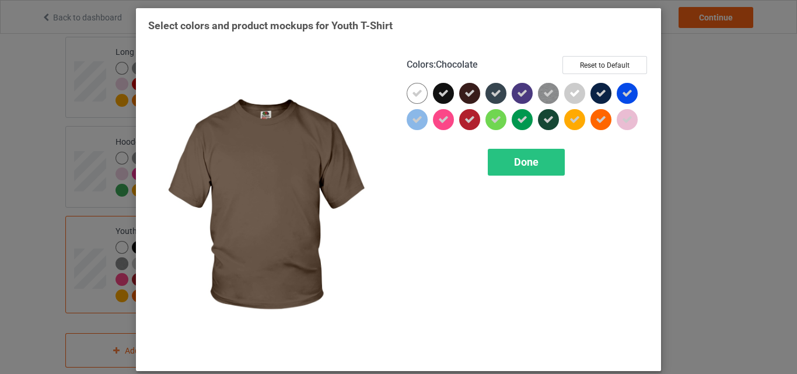
click at [459, 94] on div at bounding box center [469, 93] width 21 height 21
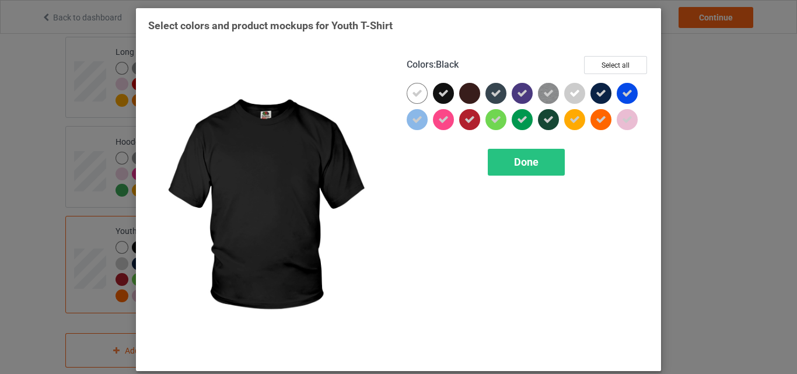
drag, startPoint x: 439, startPoint y: 93, endPoint x: 510, endPoint y: 97, distance: 71.3
click at [510, 97] on div at bounding box center [528, 109] width 242 height 53
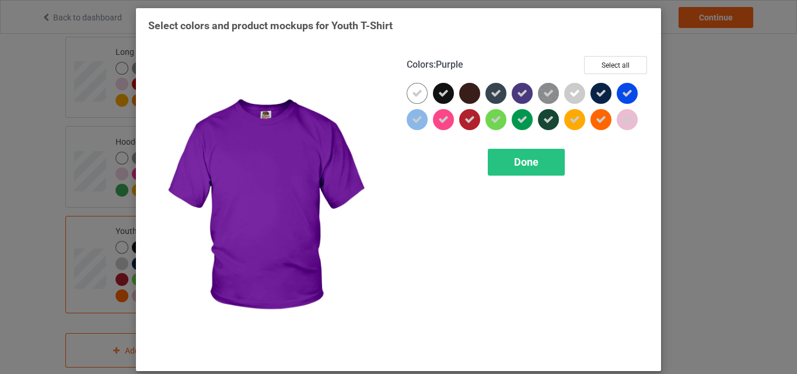
click at [512, 97] on div at bounding box center [522, 93] width 21 height 21
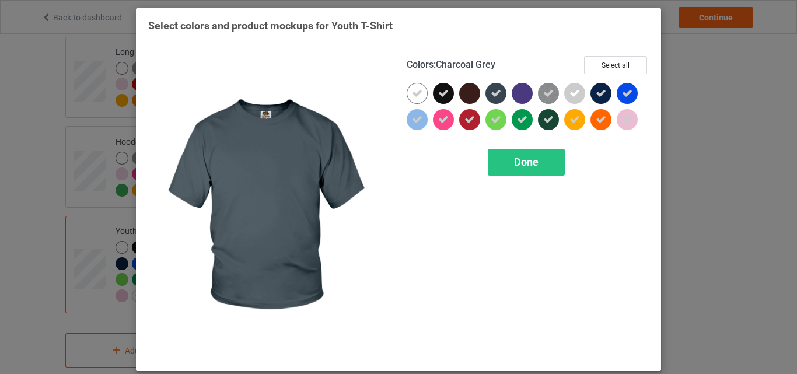
click at [498, 95] on div at bounding box center [496, 93] width 21 height 21
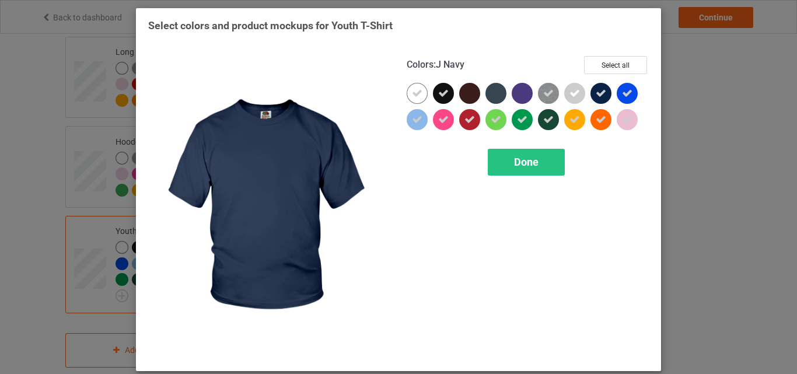
click at [598, 94] on icon at bounding box center [601, 93] width 11 height 11
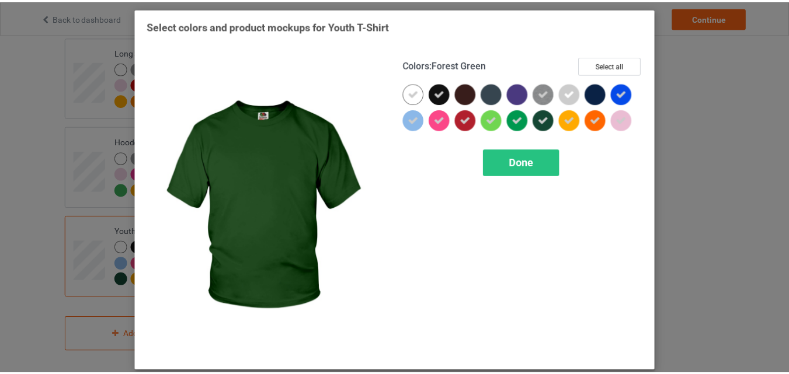
scroll to position [612, 0]
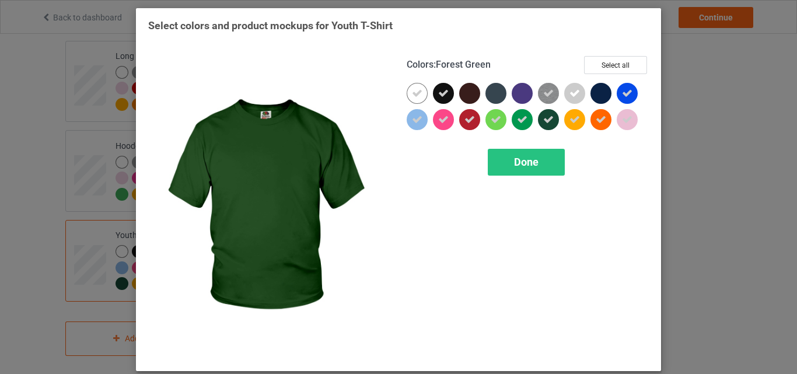
click at [543, 120] on icon at bounding box center [548, 119] width 11 height 11
click at [531, 165] on span "Done" at bounding box center [526, 162] width 25 height 12
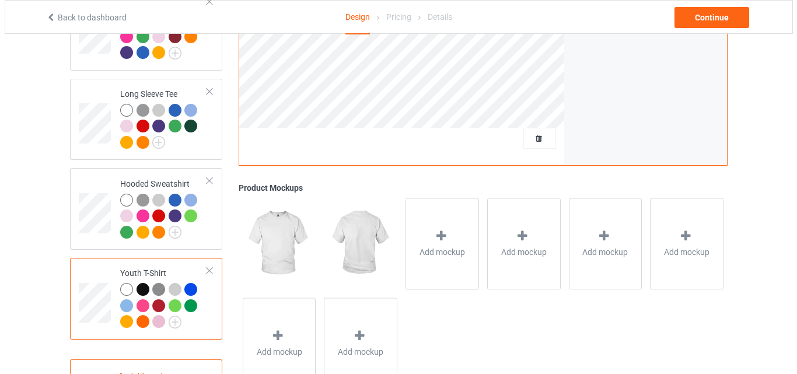
scroll to position [612, 0]
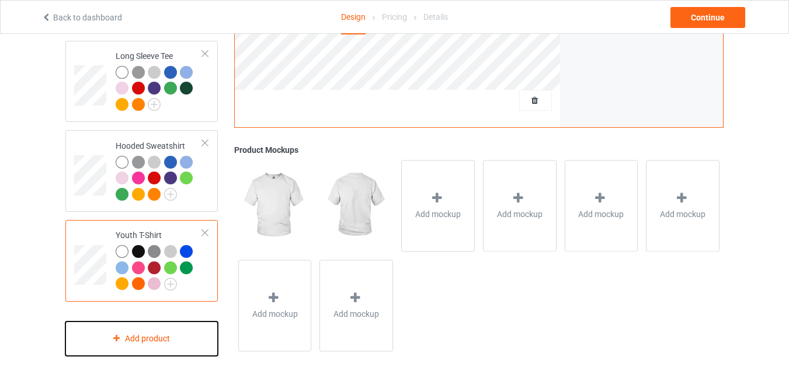
click at [187, 338] on div "Add product" at bounding box center [141, 339] width 152 height 34
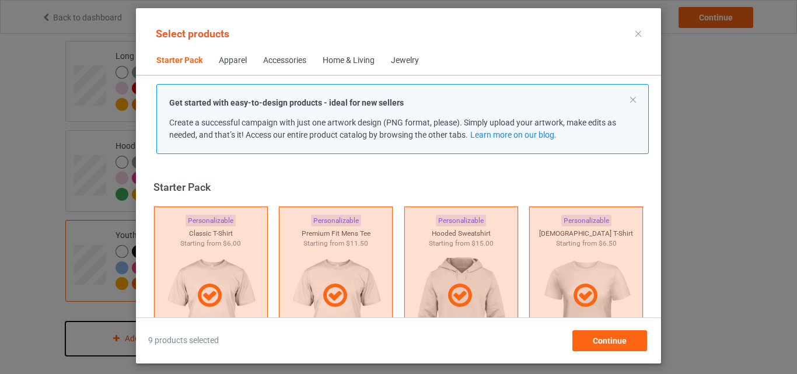
scroll to position [15, 0]
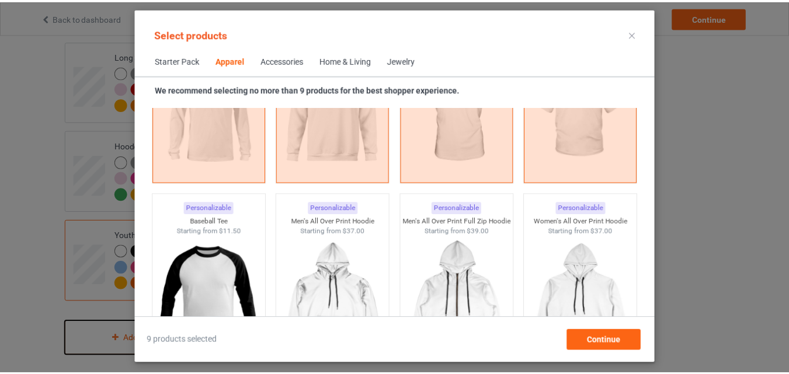
scroll to position [949, 0]
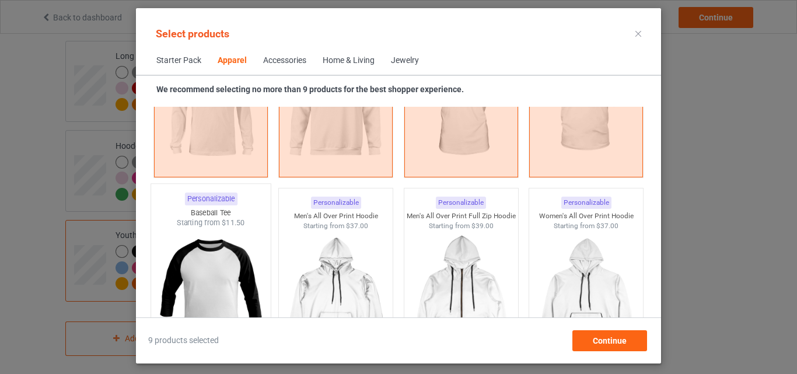
click at [240, 255] on img at bounding box center [211, 296] width 110 height 137
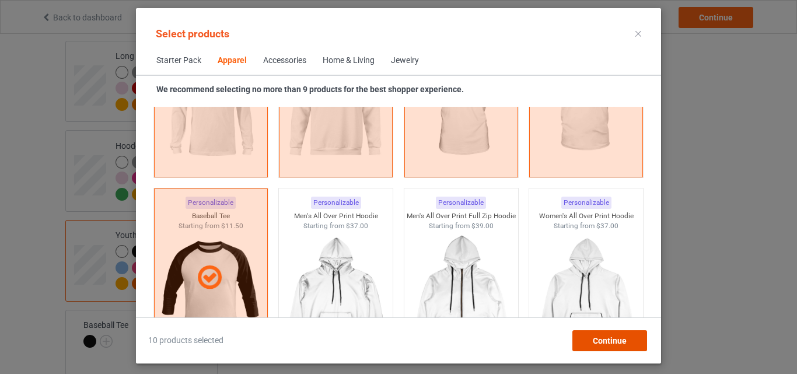
click at [593, 343] on span "Continue" at bounding box center [610, 340] width 34 height 9
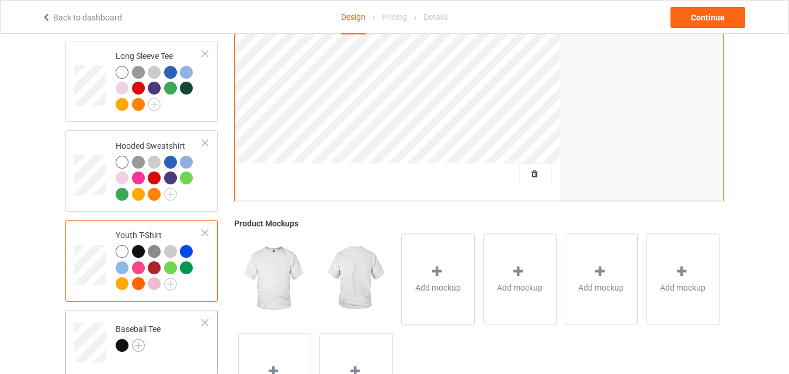
click at [138, 339] on img at bounding box center [138, 345] width 13 height 13
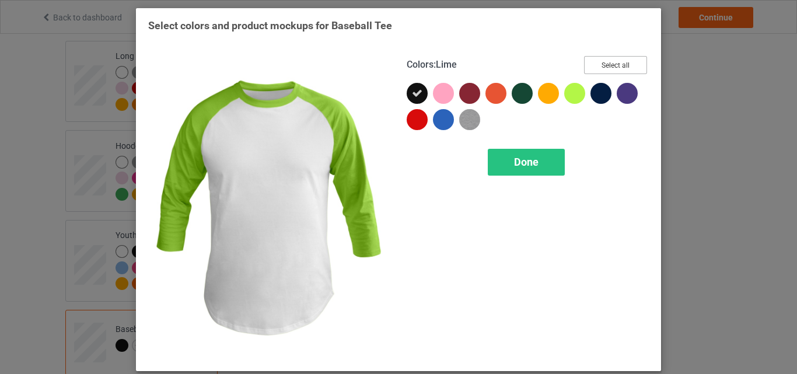
click at [621, 68] on button "Select all" at bounding box center [615, 65] width 63 height 18
click at [546, 172] on div "Done" at bounding box center [526, 162] width 77 height 27
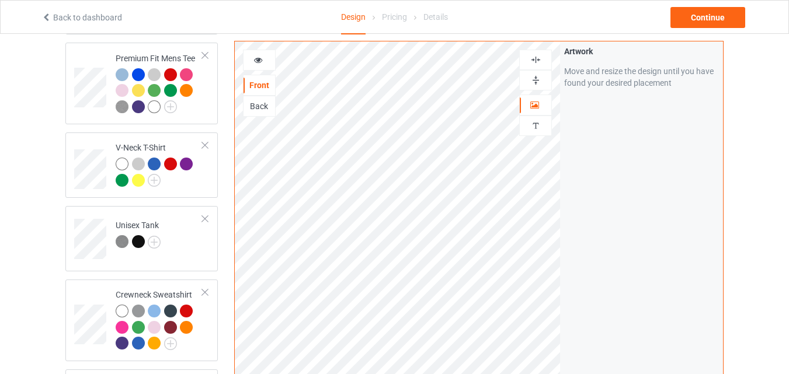
scroll to position [166, 0]
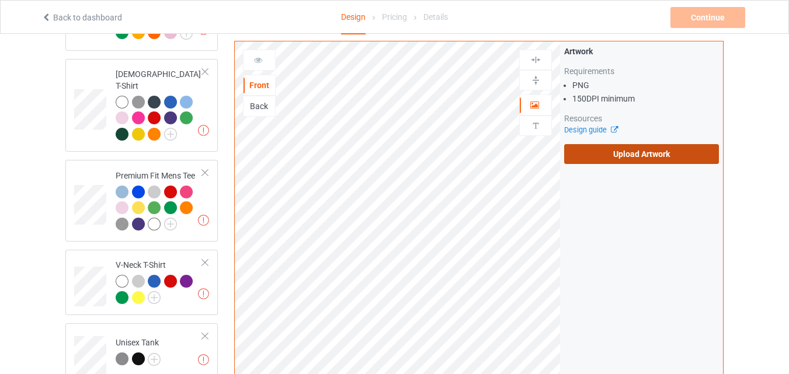
click at [614, 149] on label "Upload Artwork" at bounding box center [641, 154] width 155 height 20
click at [0, 0] on input "Upload Artwork" at bounding box center [0, 0] width 0 height 0
click at [605, 155] on label "Upload Artwork" at bounding box center [641, 154] width 155 height 20
click at [0, 0] on input "Upload Artwork" at bounding box center [0, 0] width 0 height 0
click at [619, 152] on label "Upload Artwork" at bounding box center [641, 154] width 155 height 20
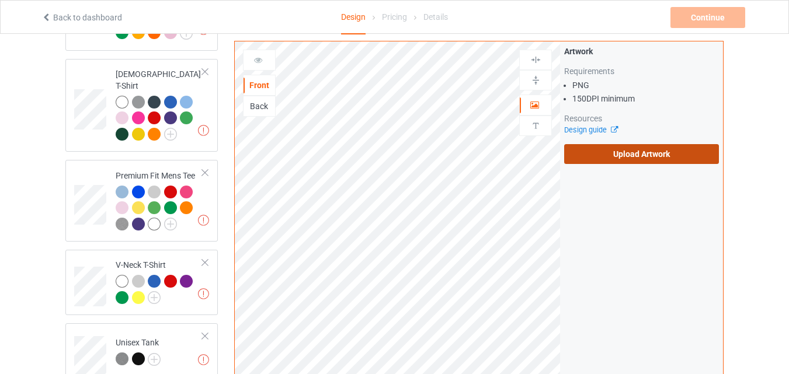
click at [0, 0] on input "Upload Artwork" at bounding box center [0, 0] width 0 height 0
click at [601, 148] on label "Upload Artwork" at bounding box center [641, 154] width 155 height 20
click at [0, 0] on input "Upload Artwork" at bounding box center [0, 0] width 0 height 0
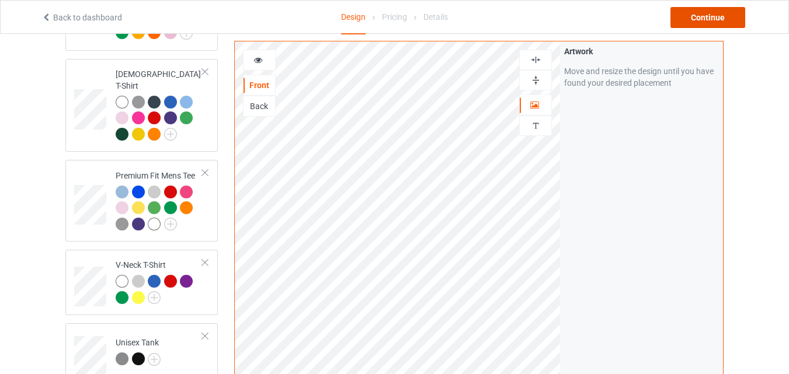
click at [695, 20] on div "Continue" at bounding box center [707, 17] width 75 height 21
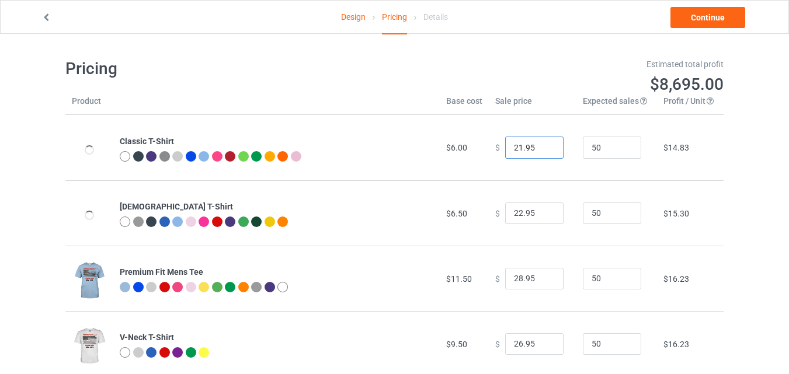
click at [543, 150] on input "21.95" at bounding box center [534, 148] width 58 height 22
click at [543, 150] on input "20.95" at bounding box center [534, 148] width 58 height 22
click at [543, 150] on input "19.95" at bounding box center [534, 148] width 58 height 22
click at [543, 150] on input "18.95" at bounding box center [534, 148] width 58 height 22
click at [543, 150] on input "16.95" at bounding box center [534, 148] width 58 height 22
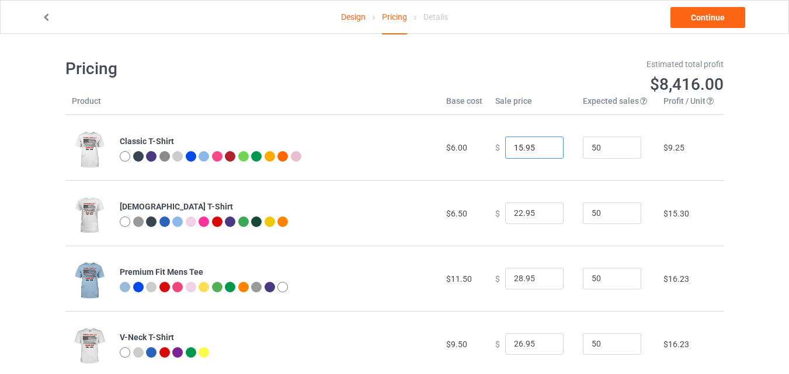
click at [543, 150] on input "15.95" at bounding box center [534, 148] width 58 height 22
click at [543, 150] on input "14.95" at bounding box center [534, 148] width 58 height 22
click at [543, 150] on input "13.95" at bounding box center [534, 148] width 58 height 22
click at [545, 147] on input "14.95" at bounding box center [534, 148] width 58 height 22
type input "15.95"
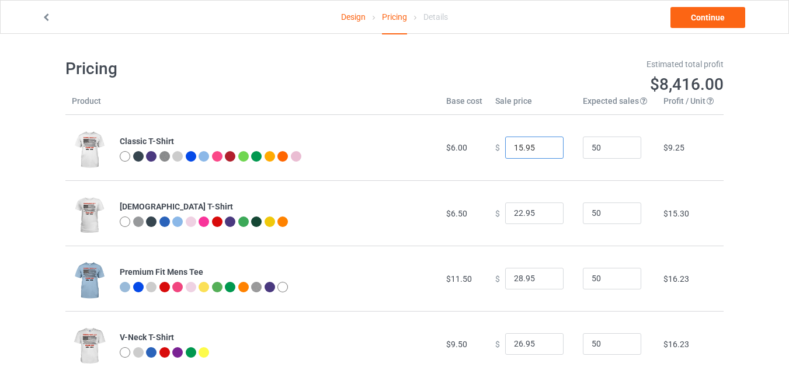
click at [545, 147] on input "15.95" at bounding box center [534, 148] width 58 height 22
click at [543, 215] on input "21.95" at bounding box center [534, 214] width 58 height 22
click at [543, 215] on input "20.95" at bounding box center [534, 214] width 58 height 22
click at [543, 215] on input "19.95" at bounding box center [534, 214] width 58 height 22
click at [543, 215] on input "18.95" at bounding box center [534, 214] width 58 height 22
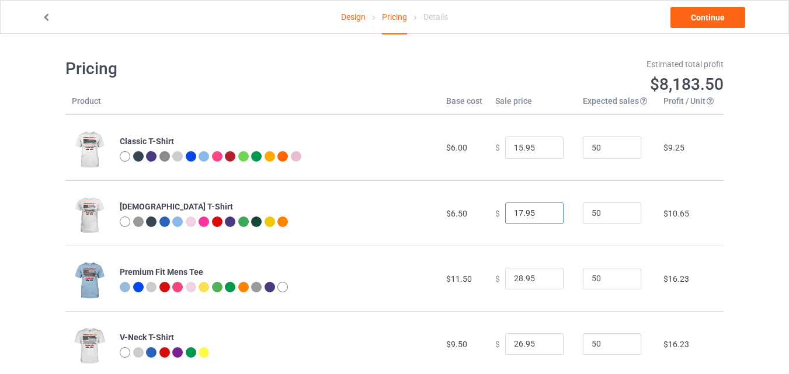
click at [543, 215] on input "17.95" at bounding box center [534, 214] width 58 height 22
click at [543, 215] on input "16.95" at bounding box center [534, 214] width 58 height 22
click at [543, 215] on input "15.95" at bounding box center [534, 214] width 58 height 22
click at [543, 215] on input "14.95" at bounding box center [534, 214] width 58 height 22
type input "15.95"
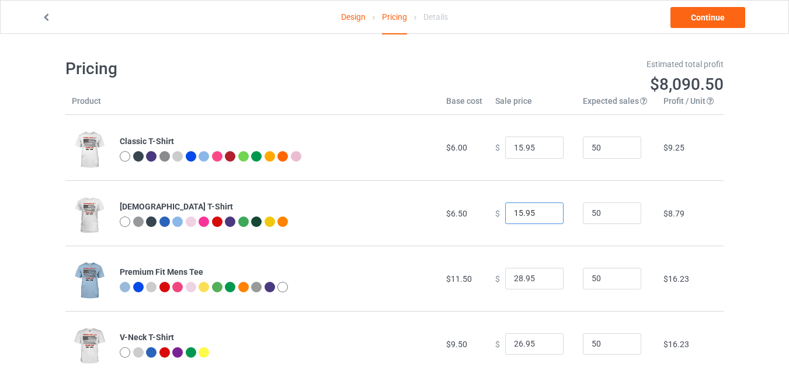
click at [543, 209] on input "15.95" at bounding box center [534, 214] width 58 height 22
click at [545, 283] on input "27.95" at bounding box center [534, 279] width 58 height 22
click at [545, 283] on input "26.95" at bounding box center [534, 279] width 58 height 22
click at [545, 283] on input "25.95" at bounding box center [534, 279] width 58 height 22
click at [545, 283] on input "24.95" at bounding box center [534, 279] width 58 height 22
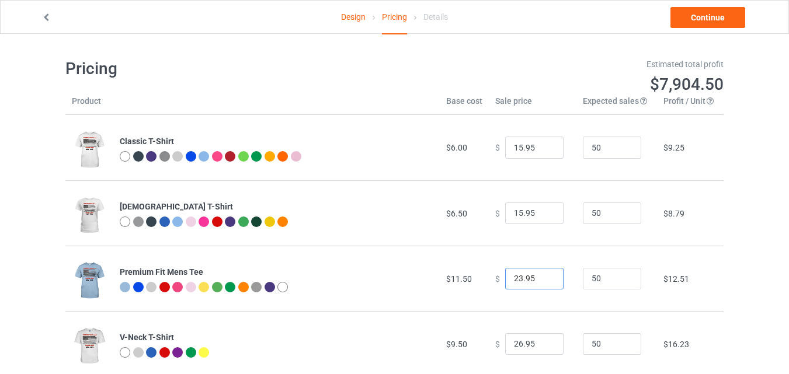
click at [545, 283] on input "23.95" at bounding box center [534, 279] width 58 height 22
click at [545, 283] on input "22.95" at bounding box center [534, 279] width 58 height 22
click at [545, 283] on input "21.95" at bounding box center [534, 279] width 58 height 22
type input "20.95"
click at [545, 283] on input "20.95" at bounding box center [534, 279] width 58 height 22
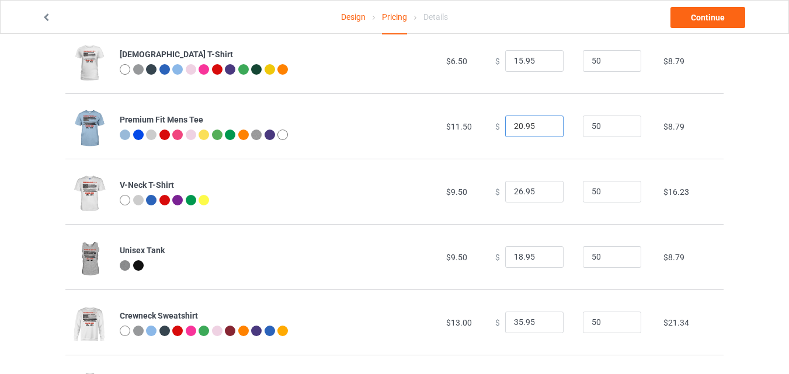
scroll to position [168, 0]
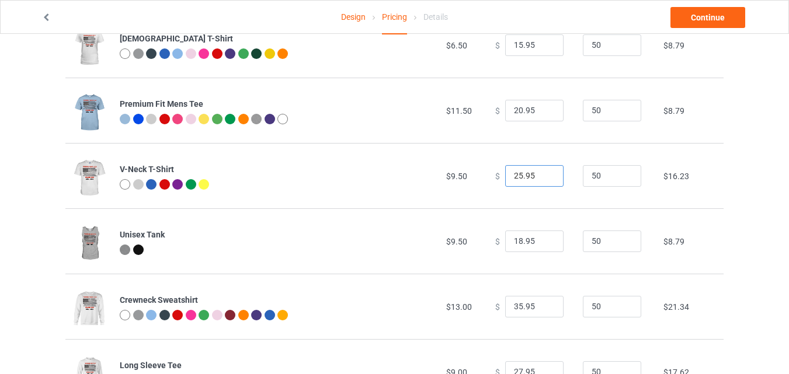
click at [542, 177] on input "25.95" at bounding box center [534, 176] width 58 height 22
click at [542, 177] on input "24.95" at bounding box center [534, 176] width 58 height 22
click at [542, 177] on input "23.95" at bounding box center [534, 176] width 58 height 22
click at [542, 177] on input "22.95" at bounding box center [534, 176] width 58 height 22
click at [542, 177] on input "21.95" at bounding box center [534, 176] width 58 height 22
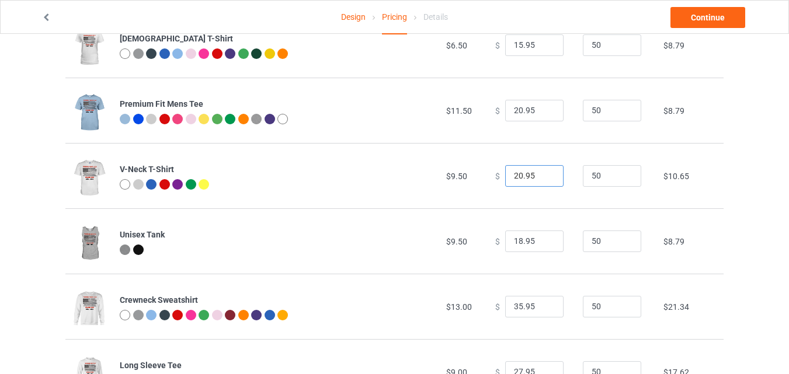
click at [542, 177] on input "20.95" at bounding box center [534, 176] width 58 height 22
click at [542, 177] on input "19.95" at bounding box center [534, 176] width 58 height 22
type input "18.95"
click at [542, 177] on input "18.95" at bounding box center [534, 176] width 58 height 22
click at [545, 245] on input "17.95" at bounding box center [534, 242] width 58 height 22
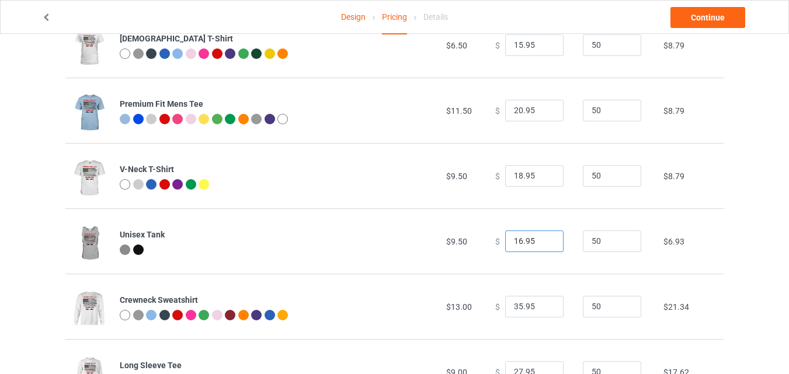
click at [545, 245] on input "16.95" at bounding box center [534, 242] width 58 height 22
click at [545, 245] on input "15.95" at bounding box center [534, 242] width 58 height 22
click at [544, 239] on input "16.95" at bounding box center [534, 242] width 58 height 22
click at [544, 239] on input "17.95" at bounding box center [534, 242] width 58 height 22
type input "18.95"
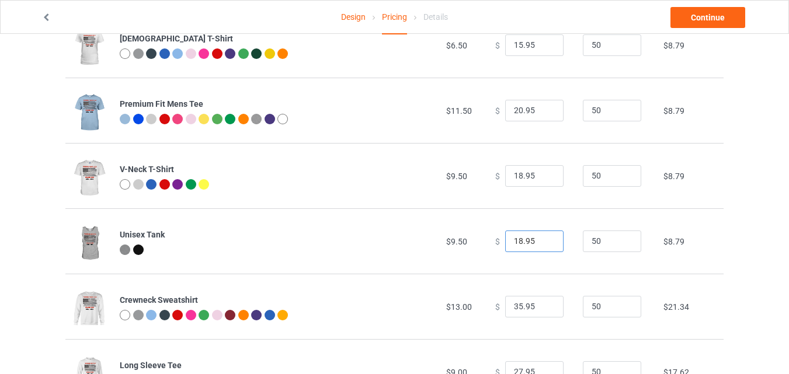
click at [544, 239] on input "18.95" at bounding box center [534, 242] width 58 height 22
click at [541, 308] on input "34.95" at bounding box center [534, 307] width 58 height 22
click at [541, 308] on input "25.95" at bounding box center [534, 307] width 58 height 22
click at [541, 308] on input "24.95" at bounding box center [534, 307] width 58 height 22
click at [541, 308] on input "23.95" at bounding box center [534, 307] width 58 height 22
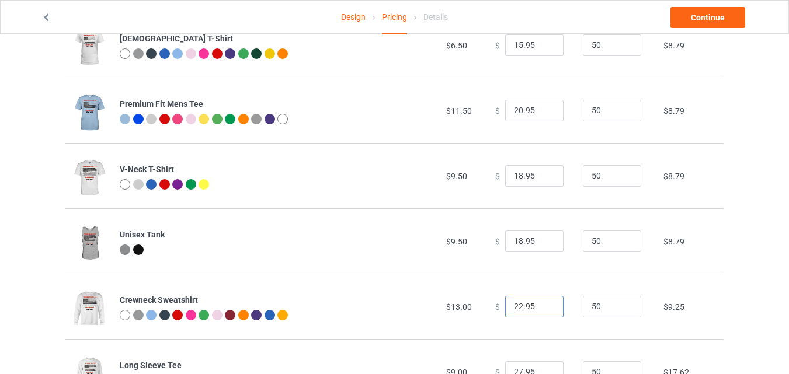
type input "22.95"
click at [541, 308] on input "22.95" at bounding box center [534, 307] width 58 height 22
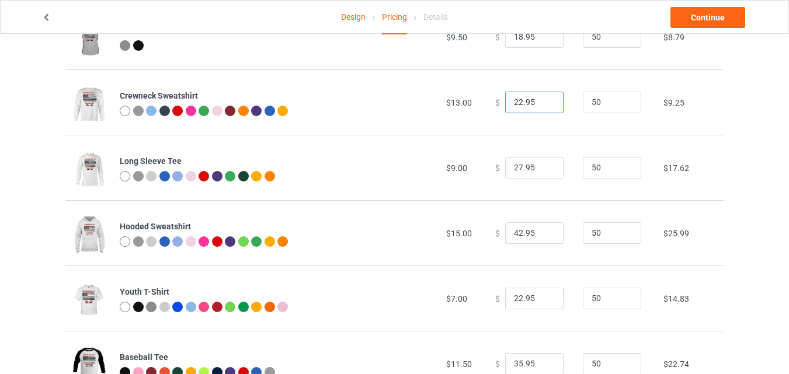
scroll to position [395, 0]
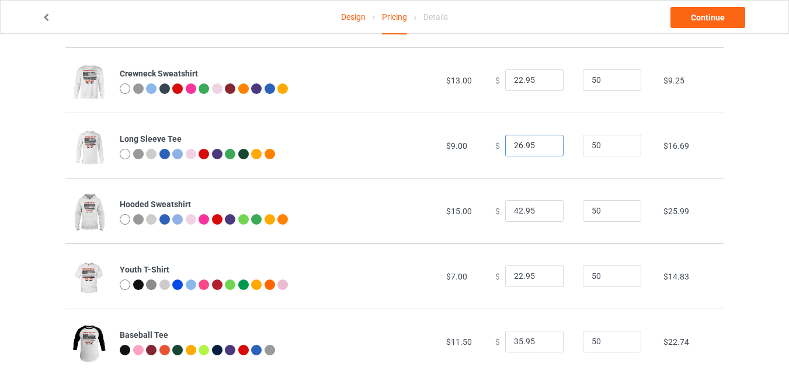
click at [544, 149] on input "26.95" at bounding box center [534, 146] width 58 height 22
click at [544, 149] on input "20.95" at bounding box center [534, 146] width 58 height 22
click at [544, 149] on input "19.95" at bounding box center [534, 146] width 58 height 22
type input "18.95"
click at [544, 149] on input "18.95" at bounding box center [534, 146] width 58 height 22
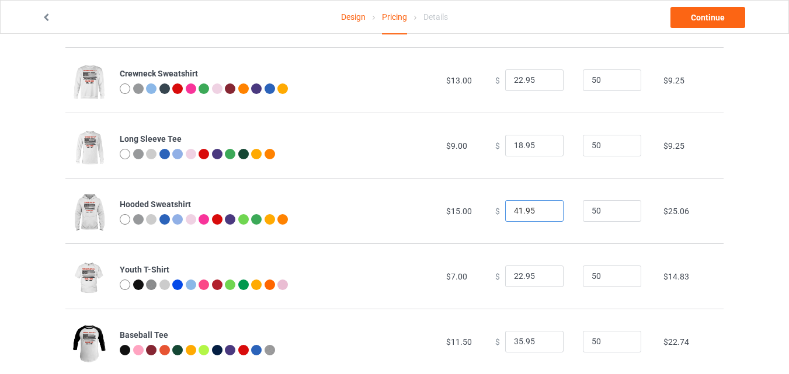
click at [543, 214] on input "41.95" at bounding box center [534, 211] width 58 height 22
click at [543, 214] on input "40.95" at bounding box center [534, 211] width 58 height 22
click at [543, 214] on input "39.95" at bounding box center [534, 211] width 58 height 22
click at [543, 214] on input "38.95" at bounding box center [534, 211] width 58 height 22
click at [543, 214] on input "37.95" at bounding box center [534, 211] width 58 height 22
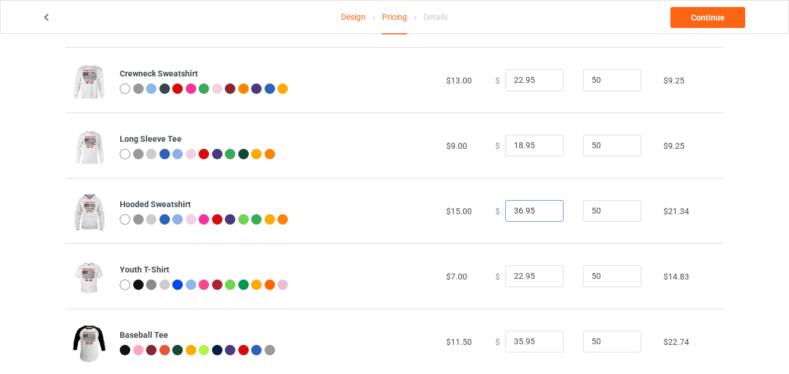
click at [543, 214] on input "36.95" at bounding box center [534, 211] width 58 height 22
click at [543, 214] on input "35.95" at bounding box center [534, 211] width 58 height 22
click at [543, 214] on input "34.95" at bounding box center [534, 211] width 58 height 22
click at [543, 214] on input "32.95" at bounding box center [534, 211] width 58 height 22
click at [543, 214] on input "31.95" at bounding box center [534, 211] width 58 height 22
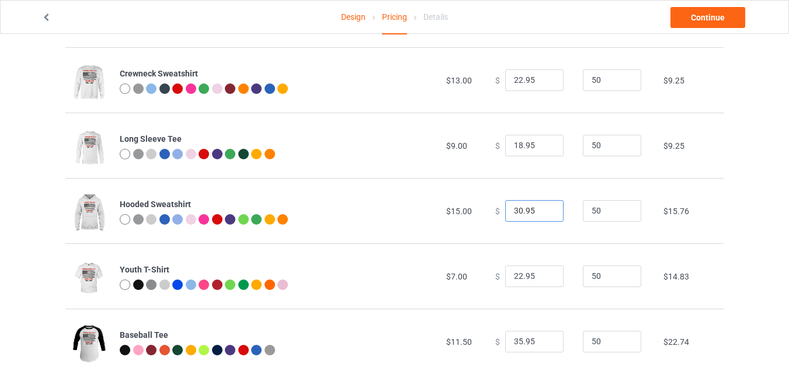
click at [543, 214] on input "30.95" at bounding box center [534, 211] width 58 height 22
click at [543, 214] on input "29.95" at bounding box center [534, 211] width 58 height 22
click at [543, 214] on input "28.95" at bounding box center [534, 211] width 58 height 22
click at [543, 214] on input "27.95" at bounding box center [534, 211] width 58 height 22
click at [543, 214] on input "26.95" at bounding box center [534, 211] width 58 height 22
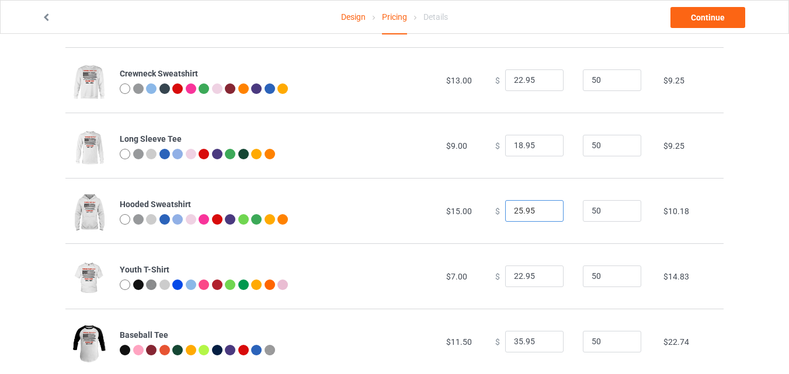
click at [543, 214] on input "25.95" at bounding box center [534, 211] width 58 height 22
click at [543, 214] on input "24.95" at bounding box center [534, 211] width 58 height 22
type input "23.95"
click at [543, 214] on input "23.95" at bounding box center [534, 211] width 58 height 22
click at [542, 281] on input "21.95" at bounding box center [534, 277] width 58 height 22
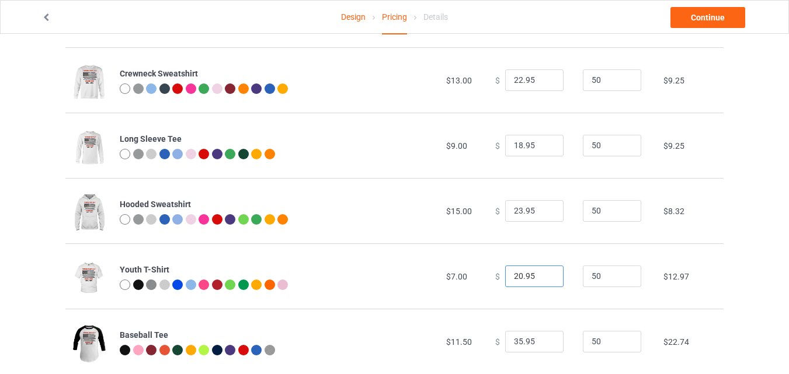
click at [542, 281] on input "20.95" at bounding box center [534, 277] width 58 height 22
click at [542, 281] on input "19.95" at bounding box center [534, 277] width 58 height 22
click at [542, 281] on input "16.95" at bounding box center [534, 277] width 58 height 22
click at [542, 281] on input "15.95" at bounding box center [534, 277] width 58 height 22
click at [542, 281] on input "14.95" at bounding box center [534, 277] width 58 height 22
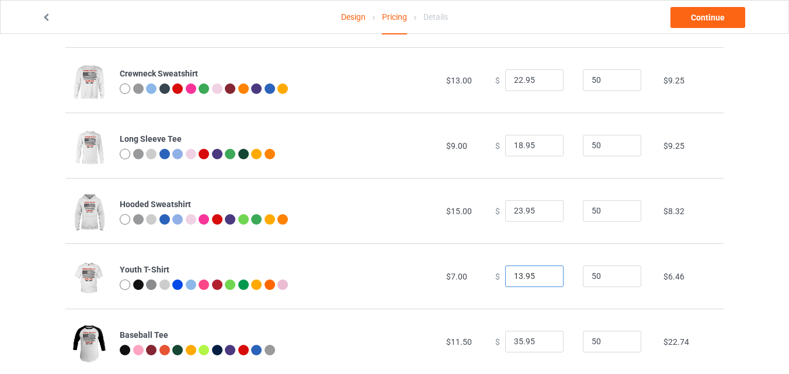
type input "13.95"
click at [542, 281] on input "13.95" at bounding box center [534, 277] width 58 height 22
drag, startPoint x: 786, startPoint y: 212, endPoint x: 785, endPoint y: 303, distance: 91.1
click at [785, 303] on div "Design Pricing Details Continue Pricing Estimated total profit $5,021.50 Produc…" at bounding box center [394, 18] width 789 height 759
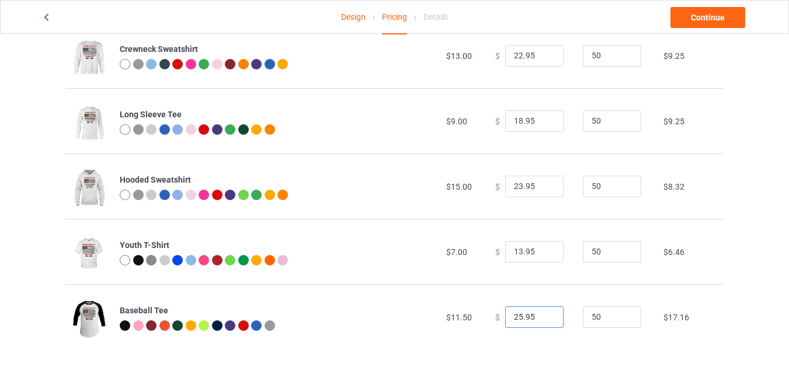
click at [543, 320] on input "25.95" at bounding box center [534, 317] width 58 height 22
click at [543, 320] on input "24.95" at bounding box center [534, 317] width 58 height 22
click at [543, 320] on input "23.95" at bounding box center [534, 317] width 58 height 22
click at [543, 320] on input "22.95" at bounding box center [534, 317] width 58 height 22
click at [543, 320] on input "21.95" at bounding box center [534, 317] width 58 height 22
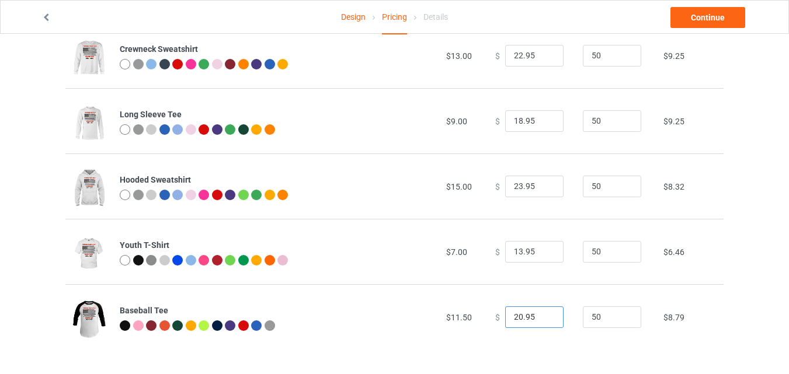
click at [543, 320] on input "20.95" at bounding box center [534, 317] width 58 height 22
type input "19.95"
click at [543, 320] on input "19.95" at bounding box center [534, 317] width 58 height 22
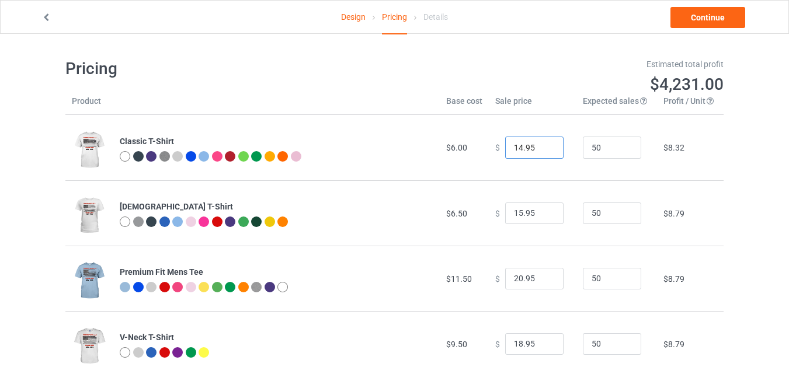
type input "14.95"
click at [543, 150] on input "14.95" at bounding box center [534, 148] width 58 height 22
click at [703, 13] on link "Continue" at bounding box center [707, 17] width 75 height 21
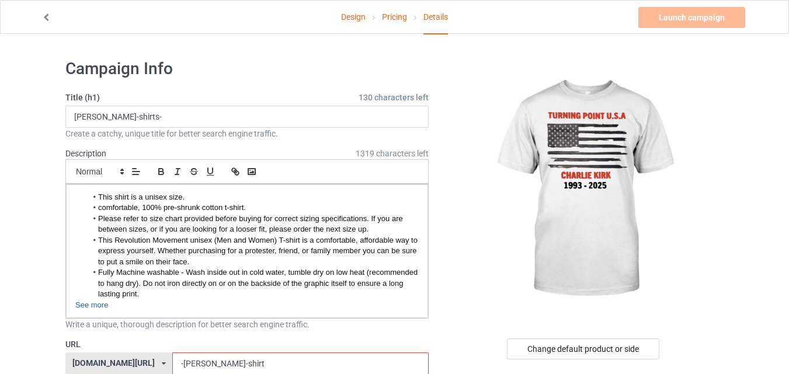
scroll to position [142, 0]
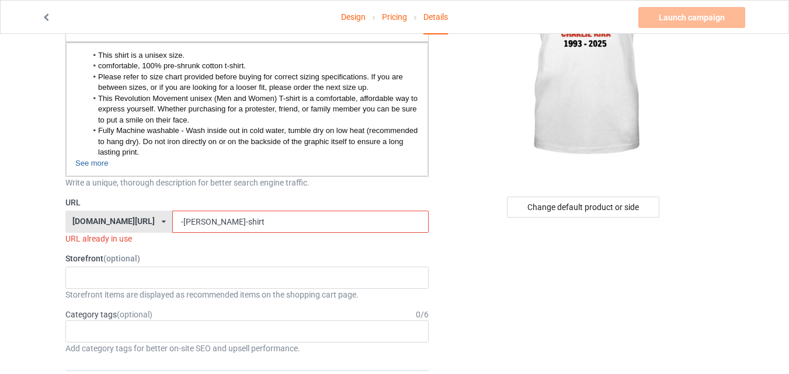
click at [239, 222] on input "-charlie-kirk-shirt" at bounding box center [300, 222] width 256 height 22
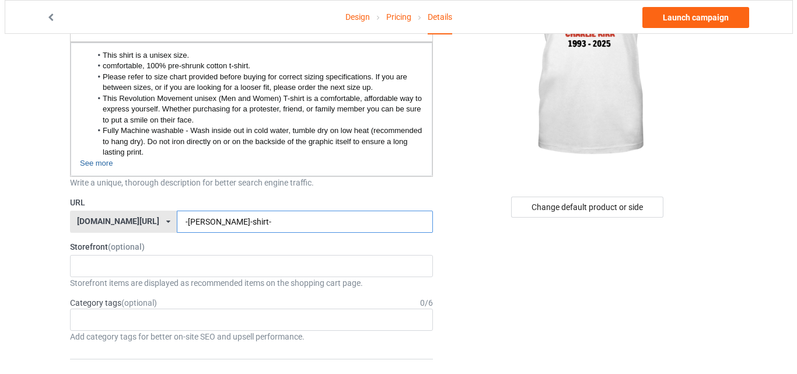
scroll to position [0, 0]
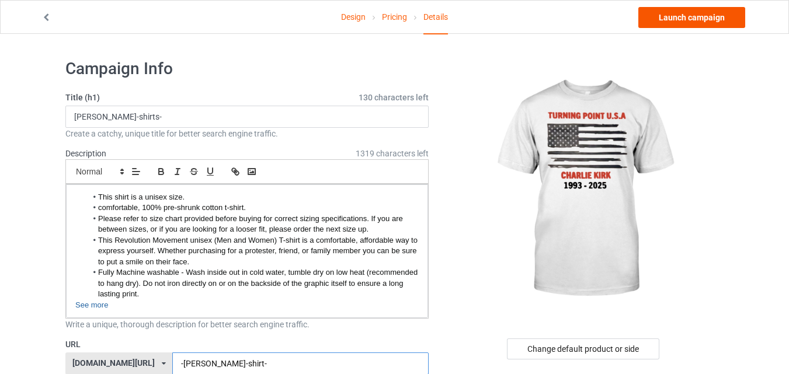
type input "-charlie-kirk-shirt-"
click at [675, 15] on link "Launch campaign" at bounding box center [691, 17] width 107 height 21
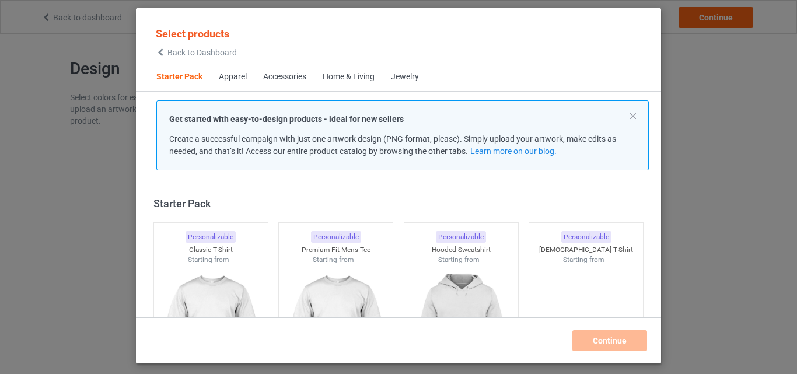
scroll to position [15, 0]
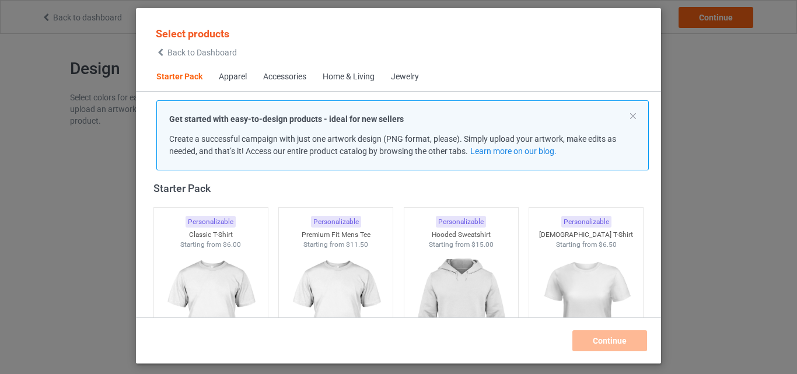
click at [186, 51] on span "Back to Dashboard" at bounding box center [202, 52] width 69 height 9
